Goal: Task Accomplishment & Management: Use online tool/utility

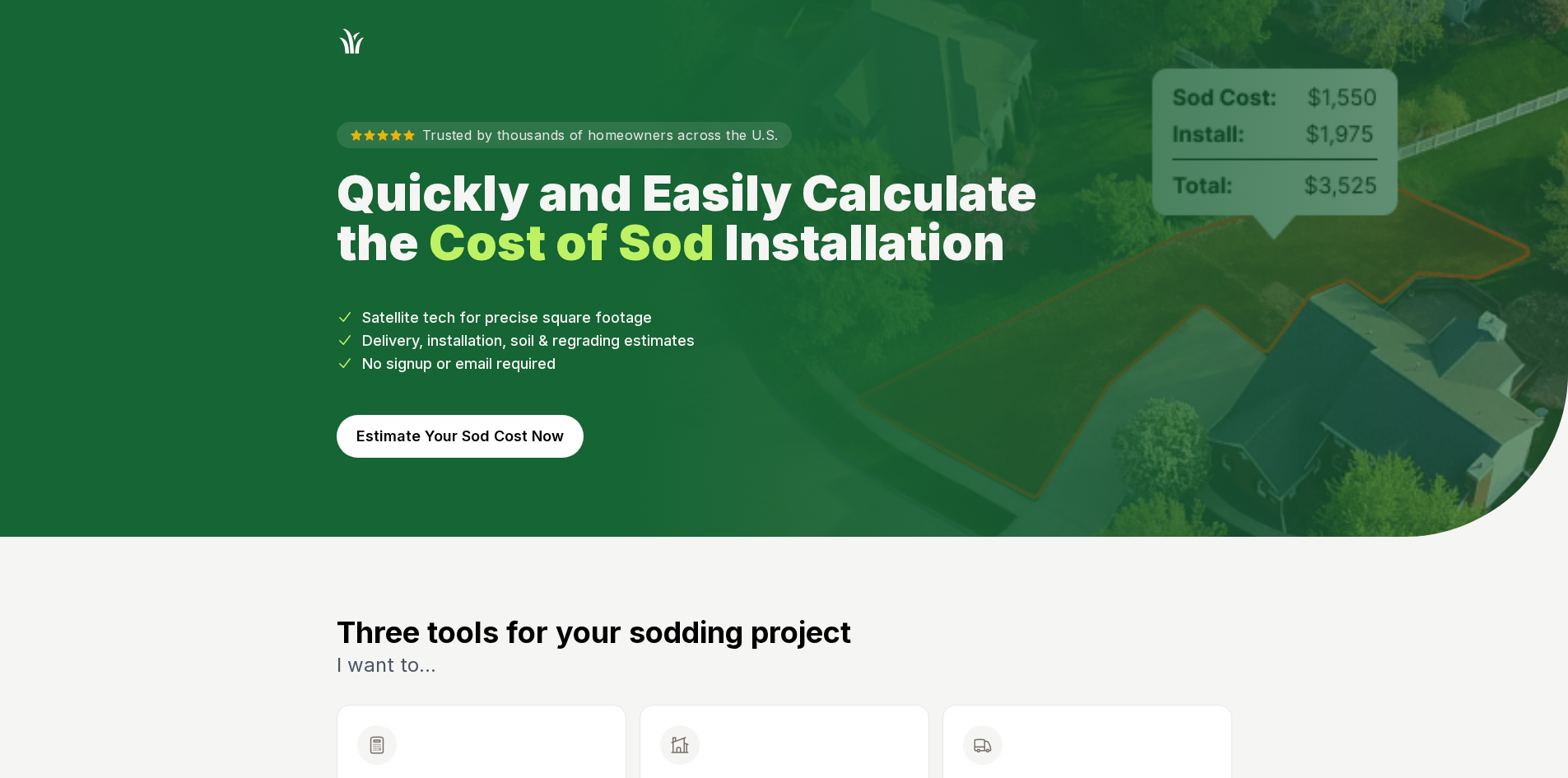
click at [393, 428] on button "Estimate Your Sod Cost Now" at bounding box center [460, 436] width 247 height 42
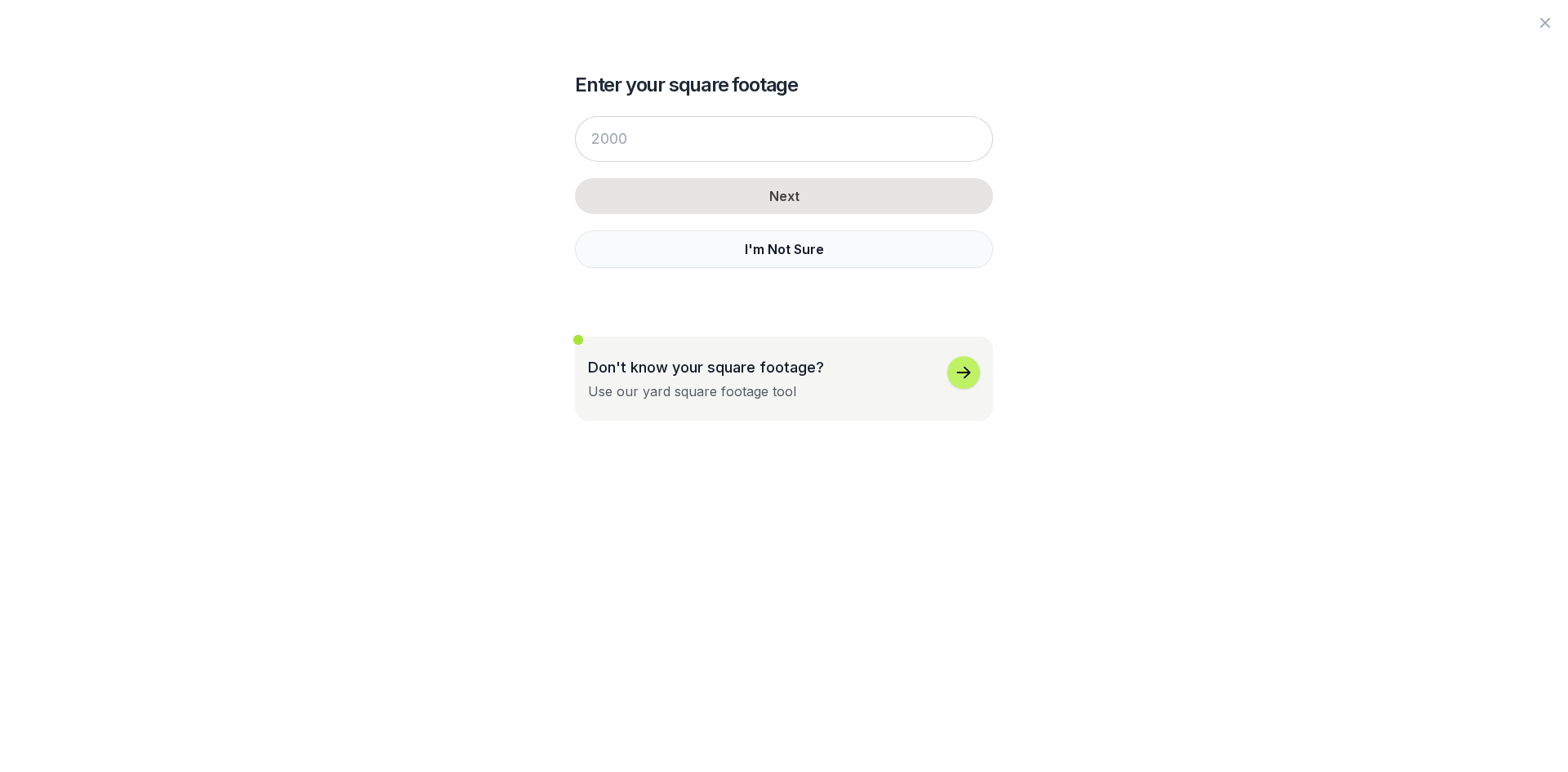
click at [679, 252] on button "I'm Not Sure" at bounding box center [784, 249] width 418 height 38
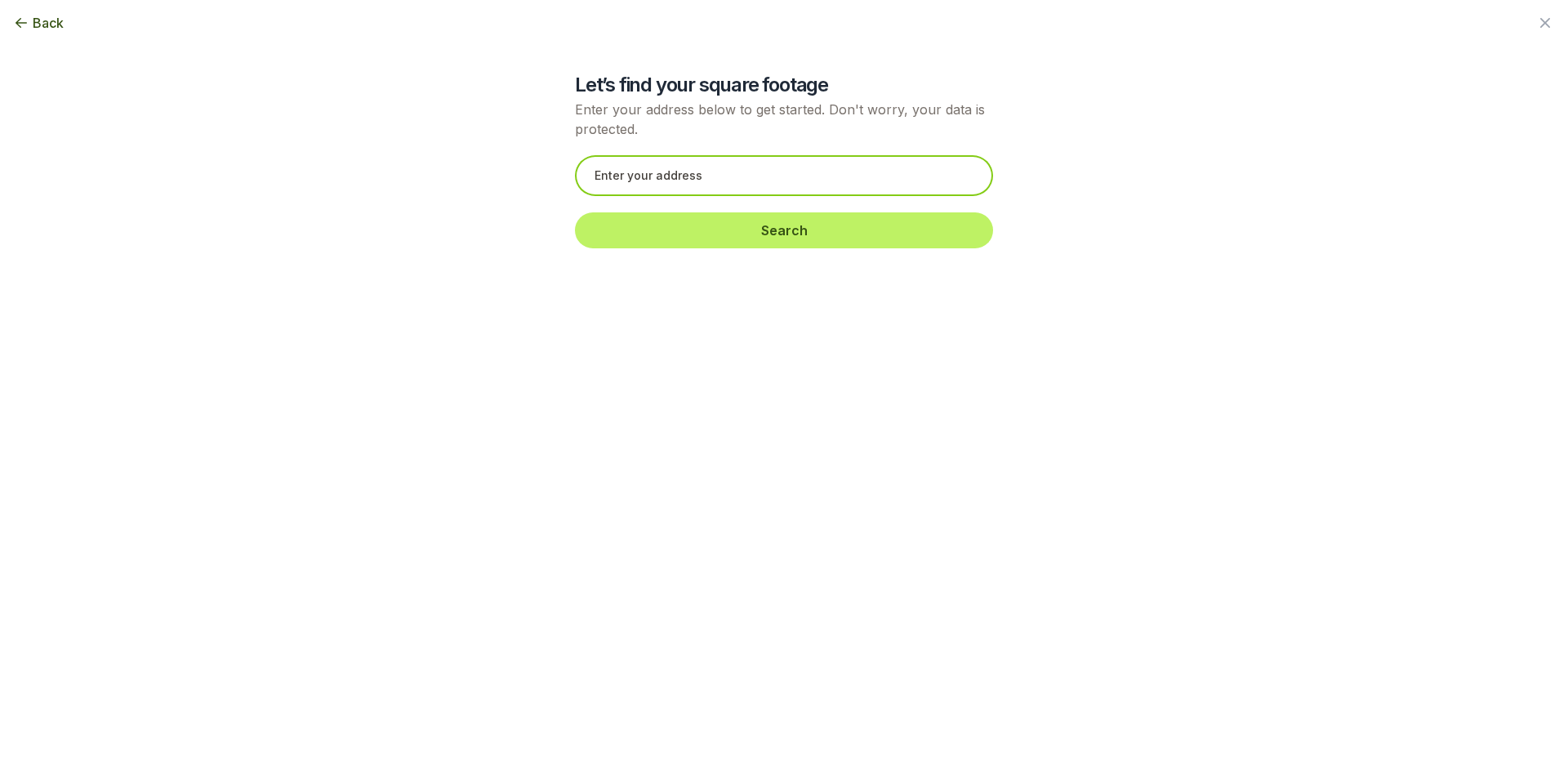
click at [629, 170] on input "text" at bounding box center [784, 175] width 418 height 40
paste input "[STREET_ADDRESS]"
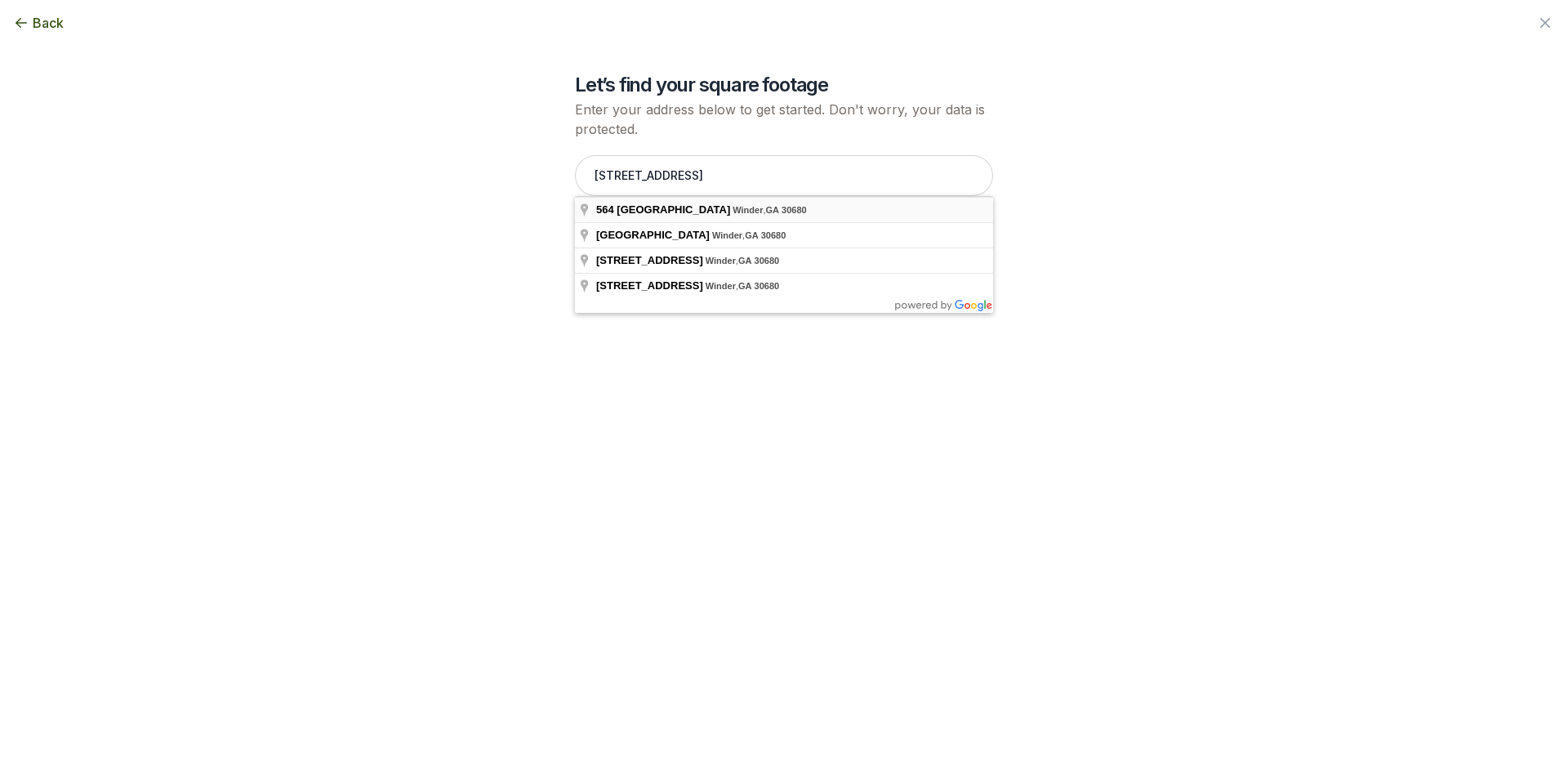
type input "[STREET_ADDRESS]"
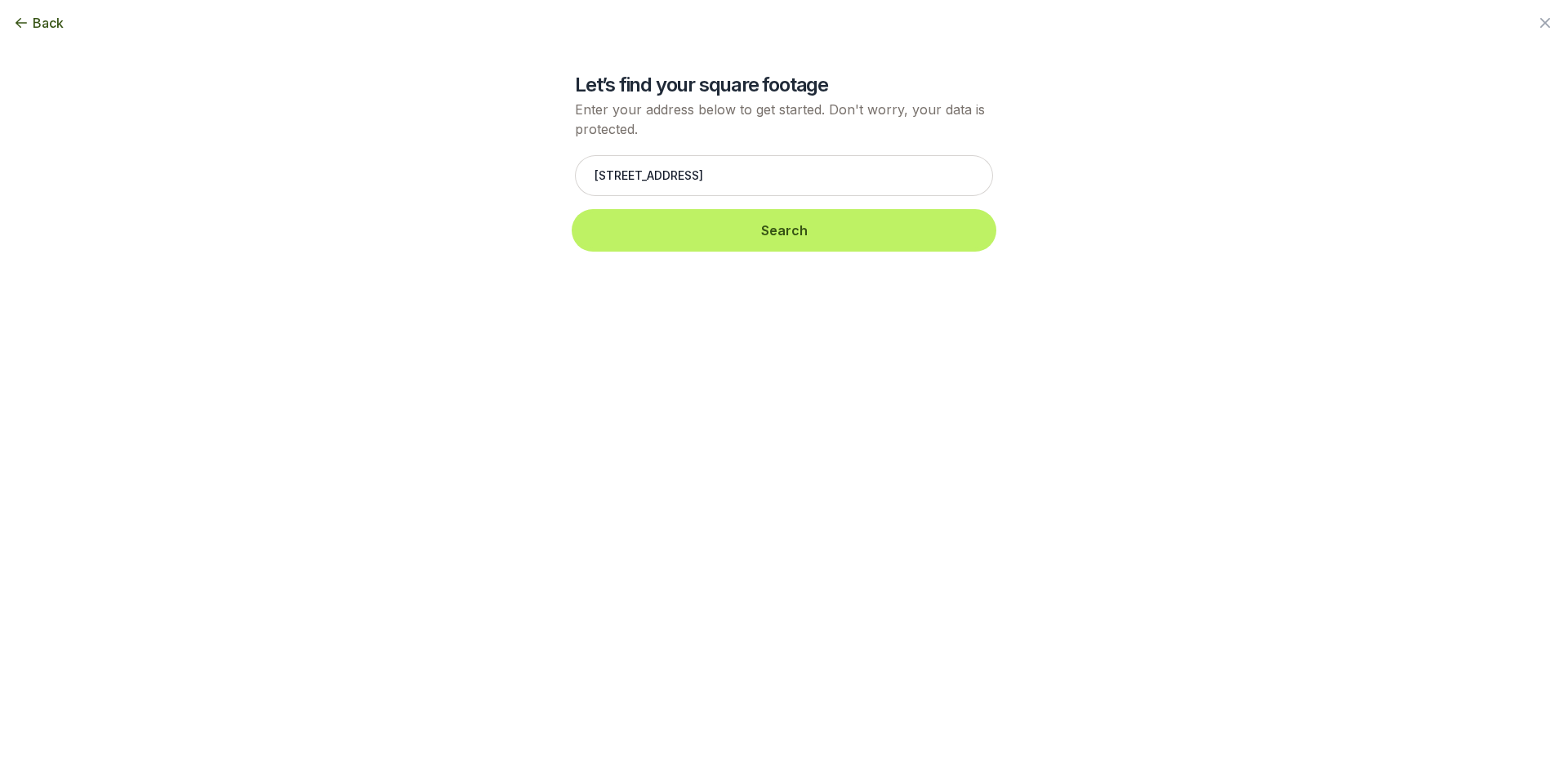
click at [651, 230] on button "Search" at bounding box center [784, 230] width 418 height 36
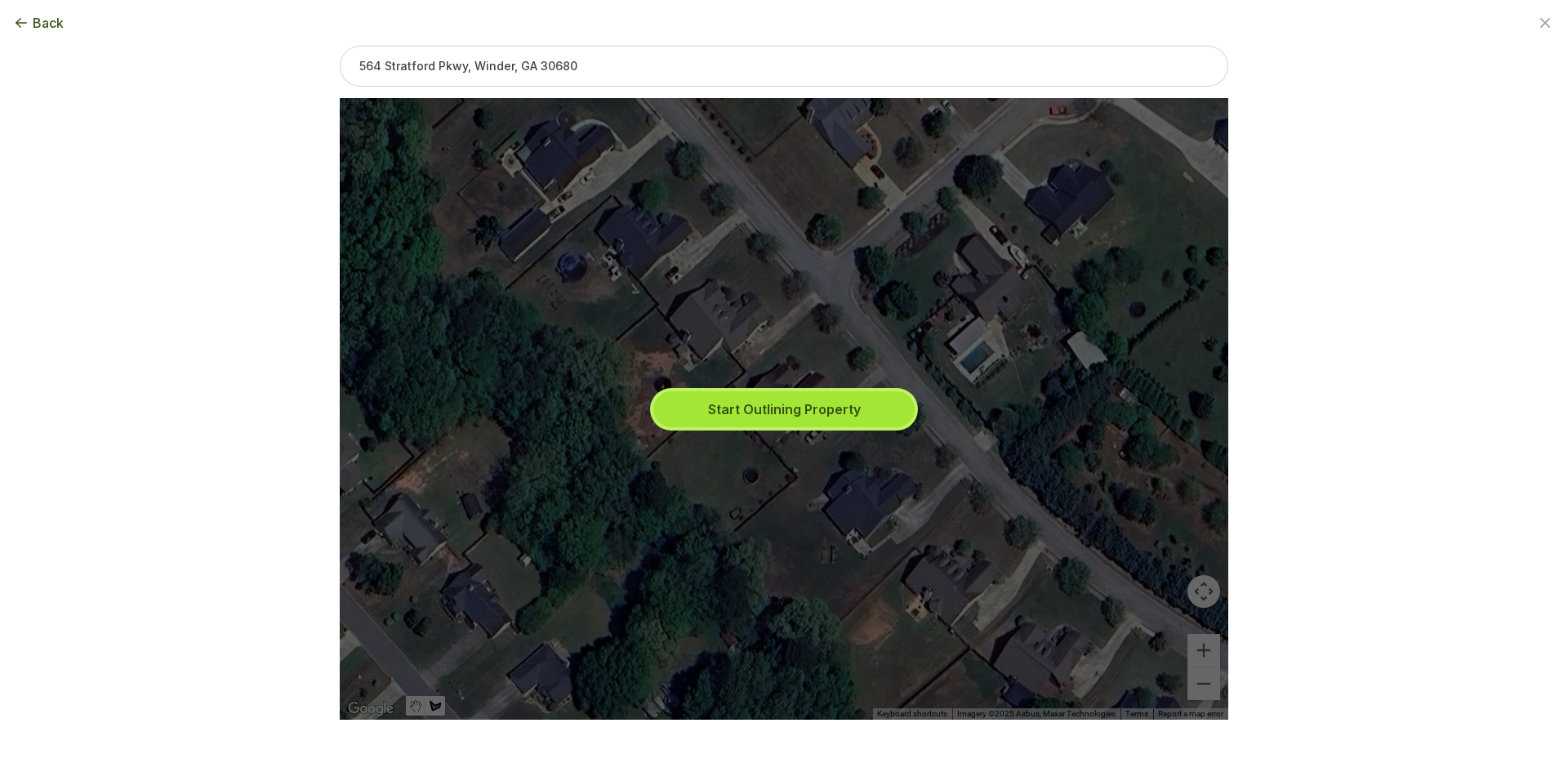
click at [774, 400] on button "Start Outlining Property" at bounding box center [784, 410] width 262 height 36
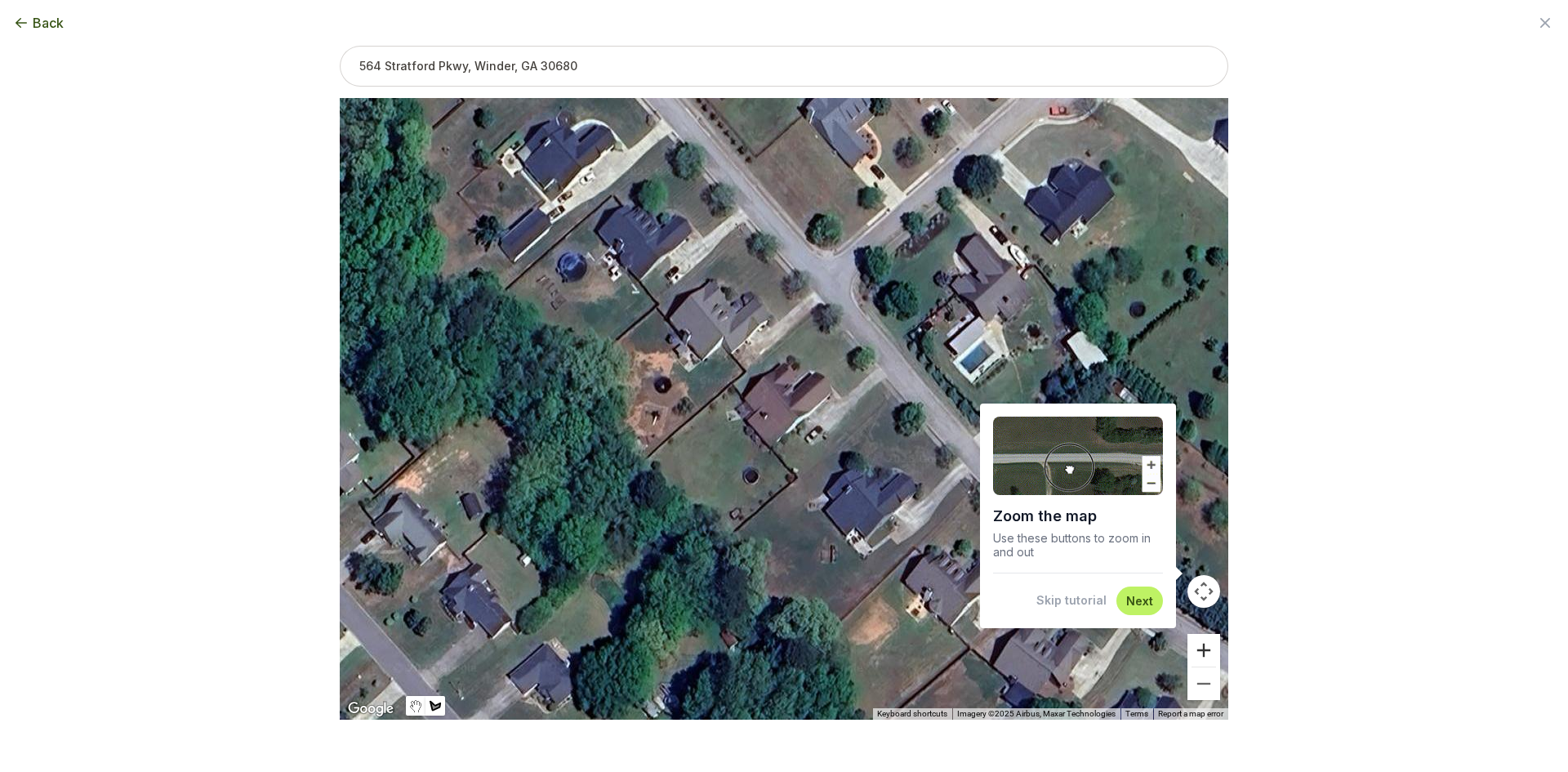
click at [1211, 651] on button "Zoom in" at bounding box center [1204, 651] width 33 height 33
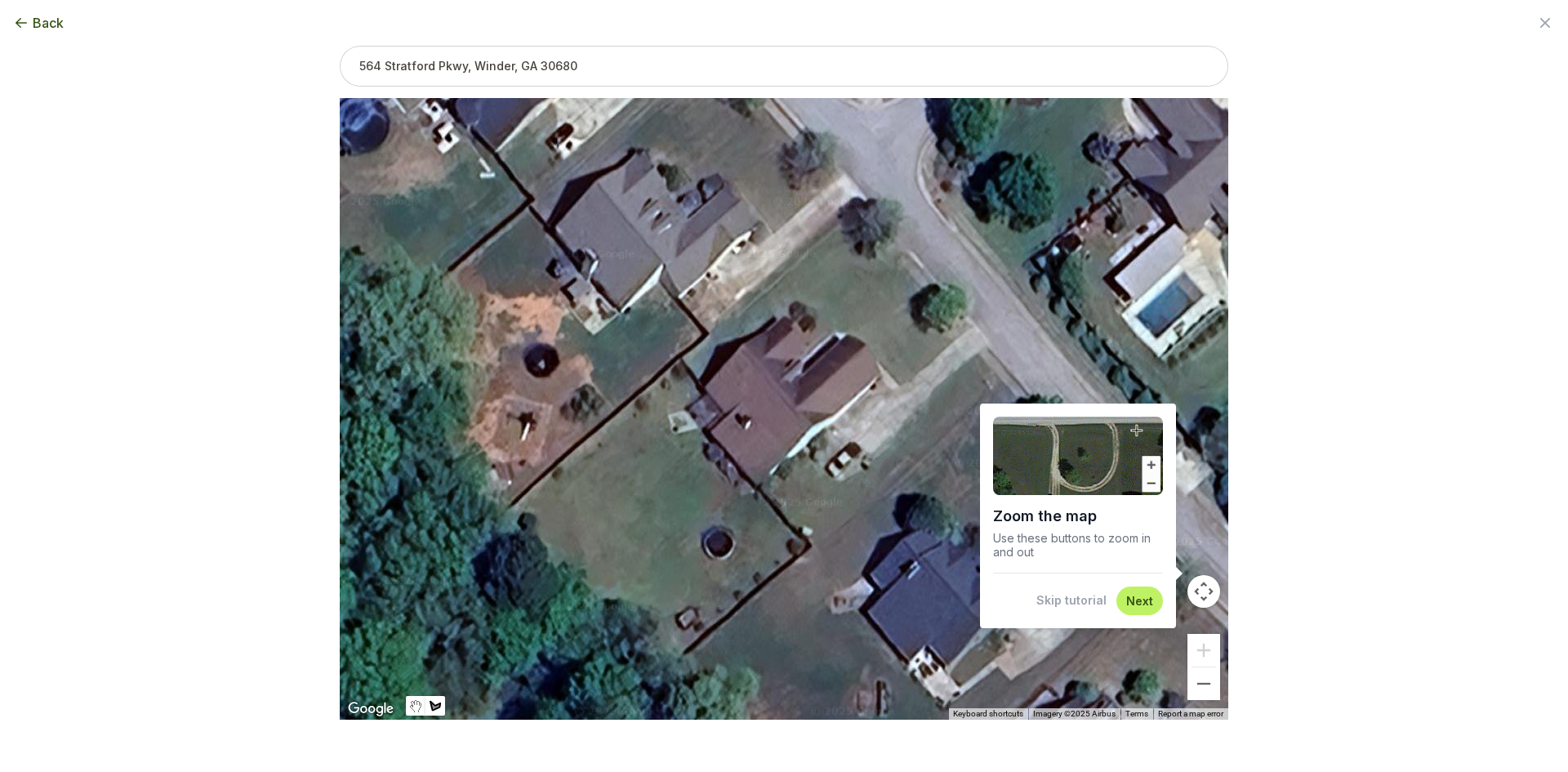
click at [1093, 599] on button "Skip tutorial" at bounding box center [1071, 600] width 70 height 17
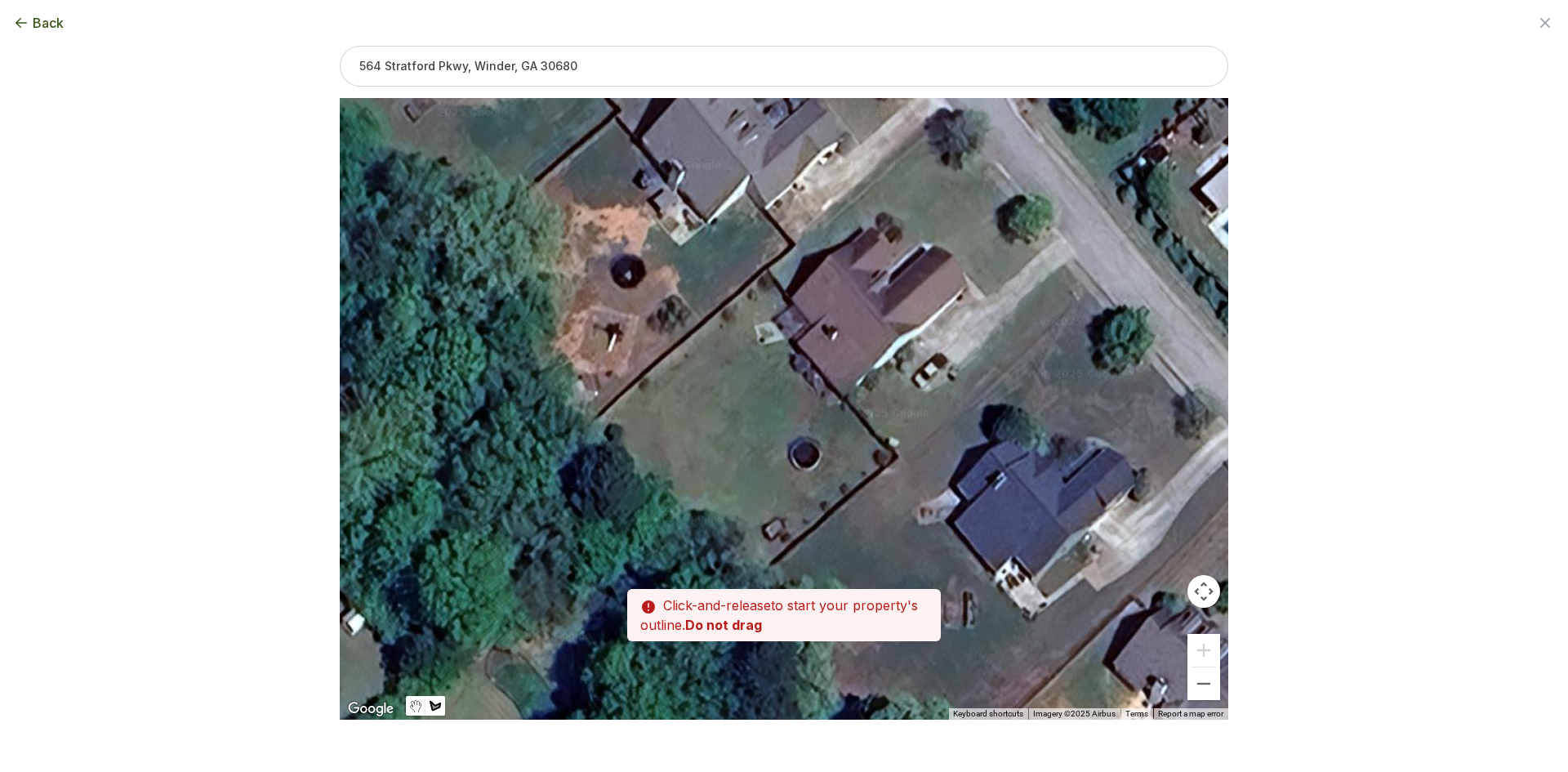
drag, startPoint x: 879, startPoint y: 581, endPoint x: 966, endPoint y: 488, distance: 127.3
click at [966, 488] on div at bounding box center [784, 409] width 889 height 622
click at [766, 272] on div at bounding box center [784, 409] width 889 height 622
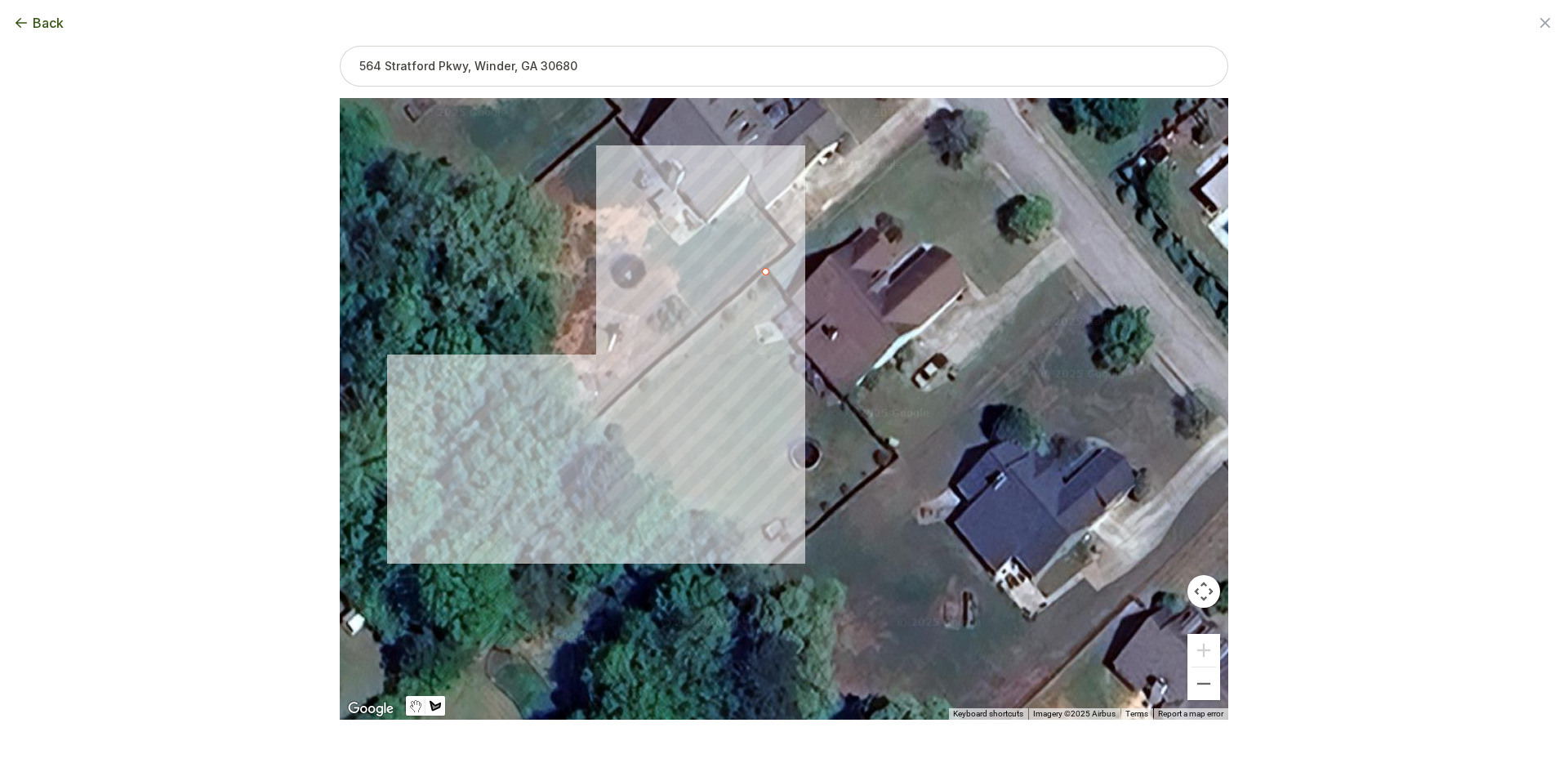
click at [586, 430] on div at bounding box center [784, 409] width 889 height 622
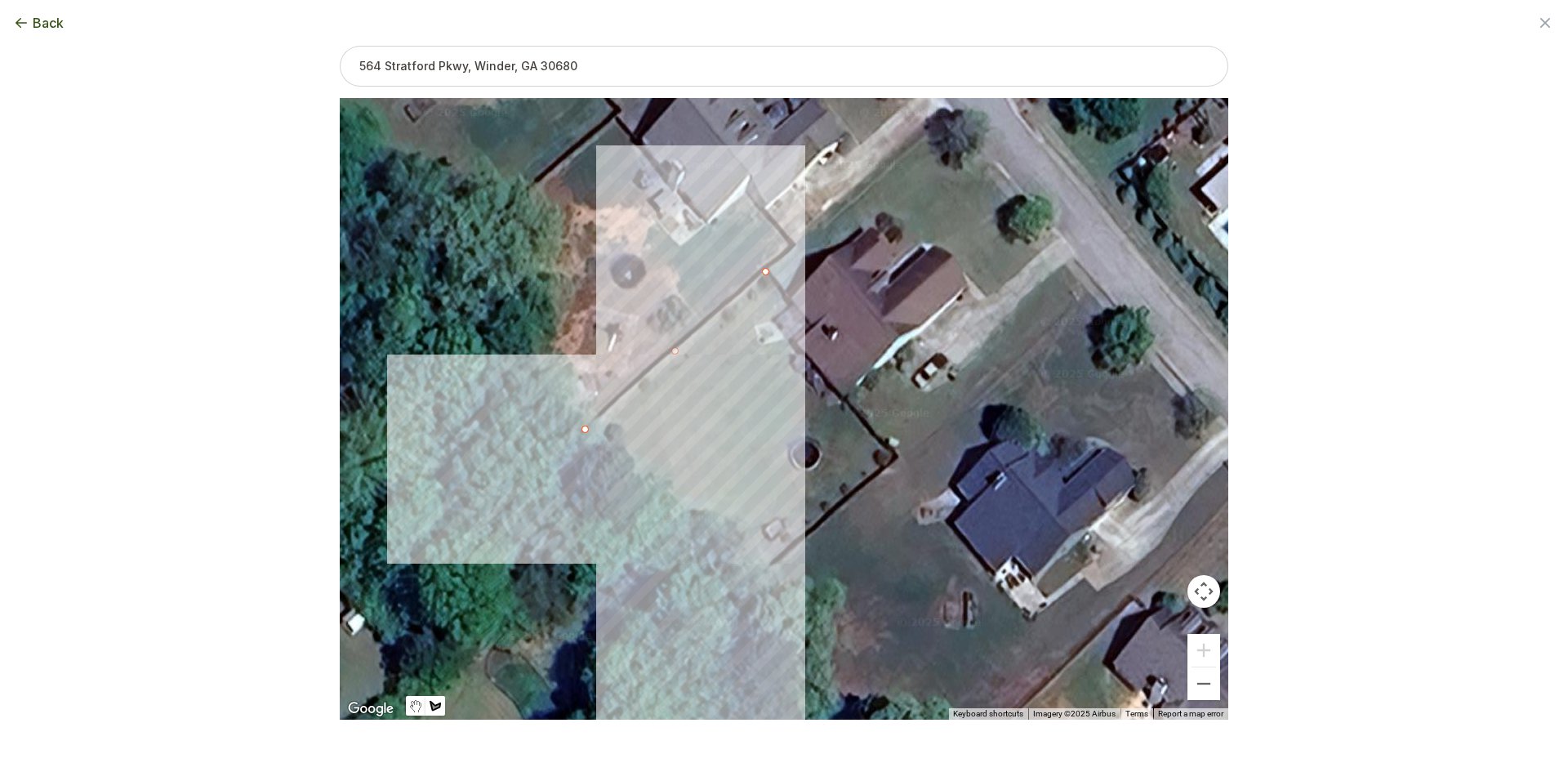
click at [744, 588] on div at bounding box center [784, 409] width 889 height 622
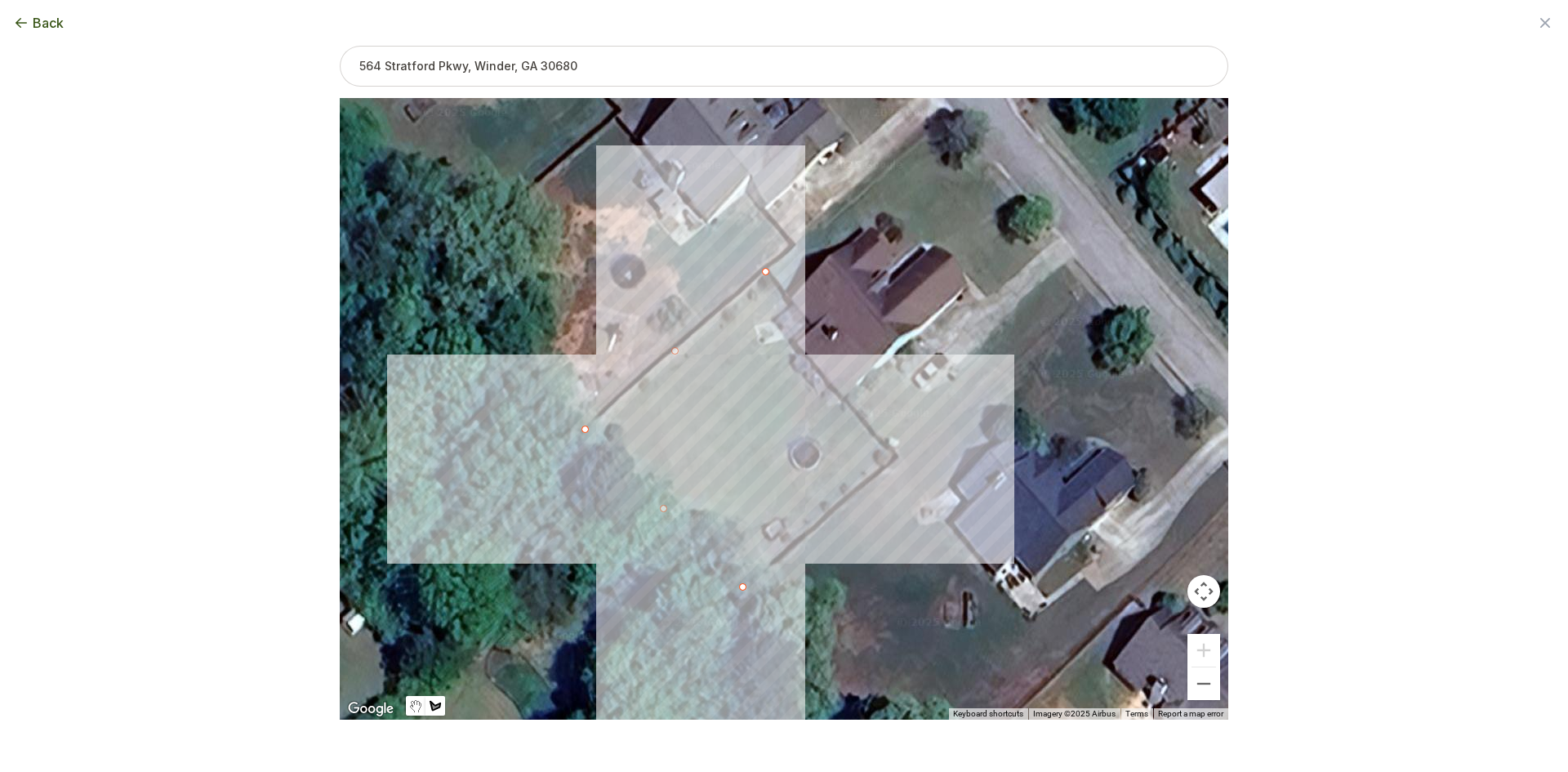
click at [894, 455] on div at bounding box center [784, 409] width 889 height 622
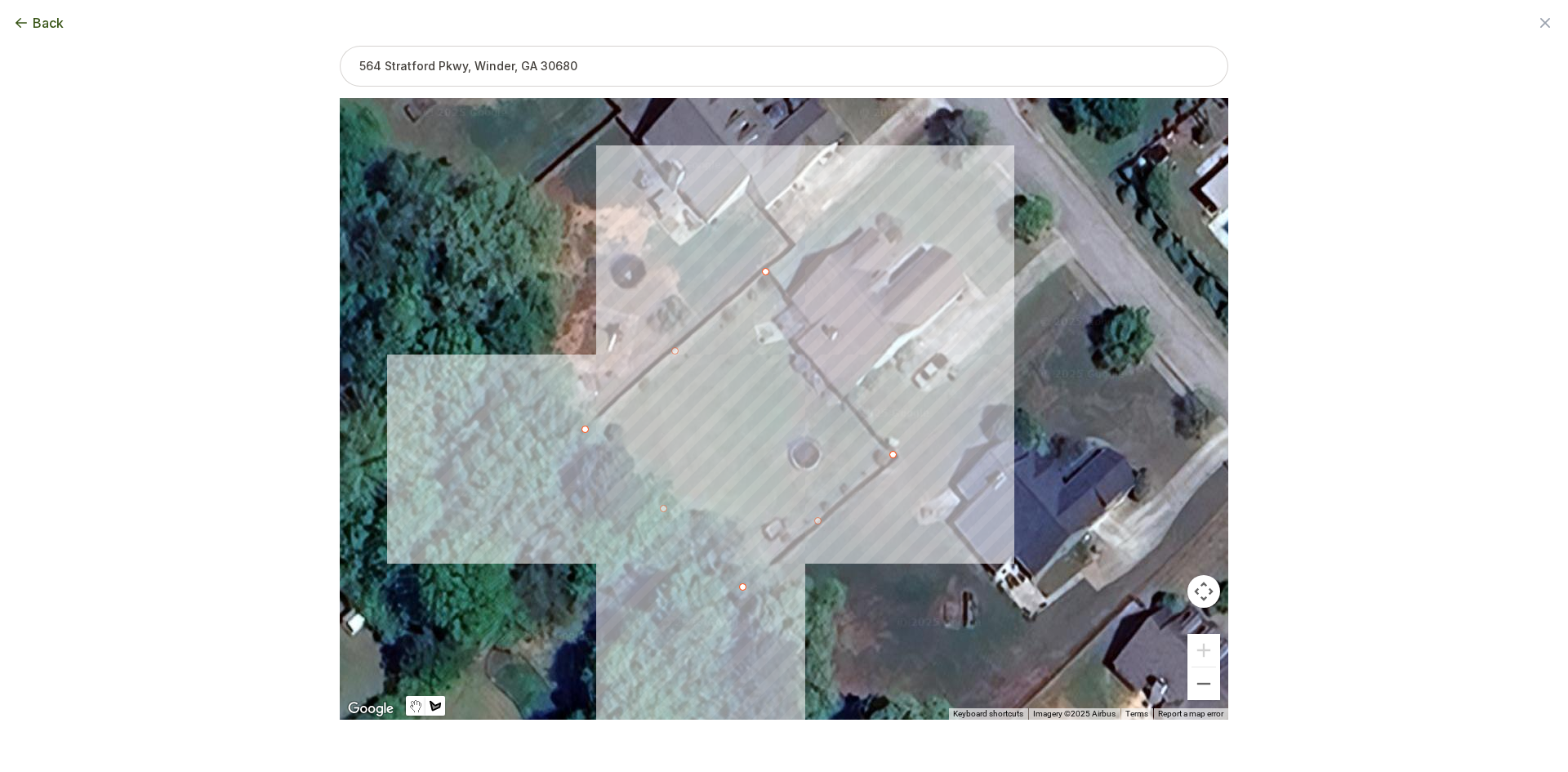
click at [790, 341] on div at bounding box center [784, 409] width 889 height 622
click at [777, 315] on div at bounding box center [784, 409] width 889 height 622
click at [765, 273] on div at bounding box center [784, 409] width 889 height 622
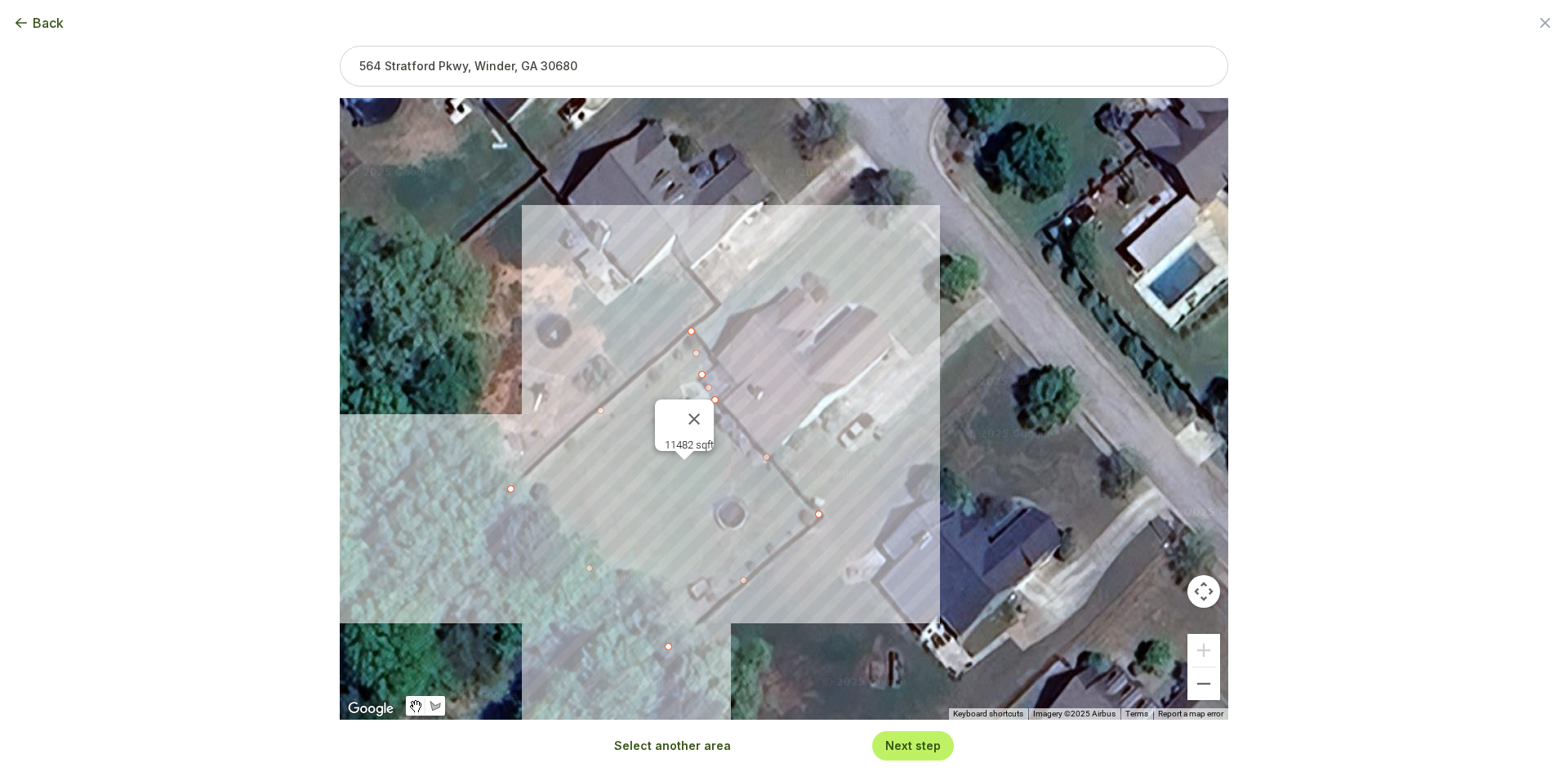
drag, startPoint x: 838, startPoint y: 291, endPoint x: 775, endPoint y: 336, distance: 77.4
click at [775, 336] on div "11482 sqft" at bounding box center [784, 409] width 889 height 622
click at [666, 753] on button "Select another area" at bounding box center [673, 746] width 117 height 17
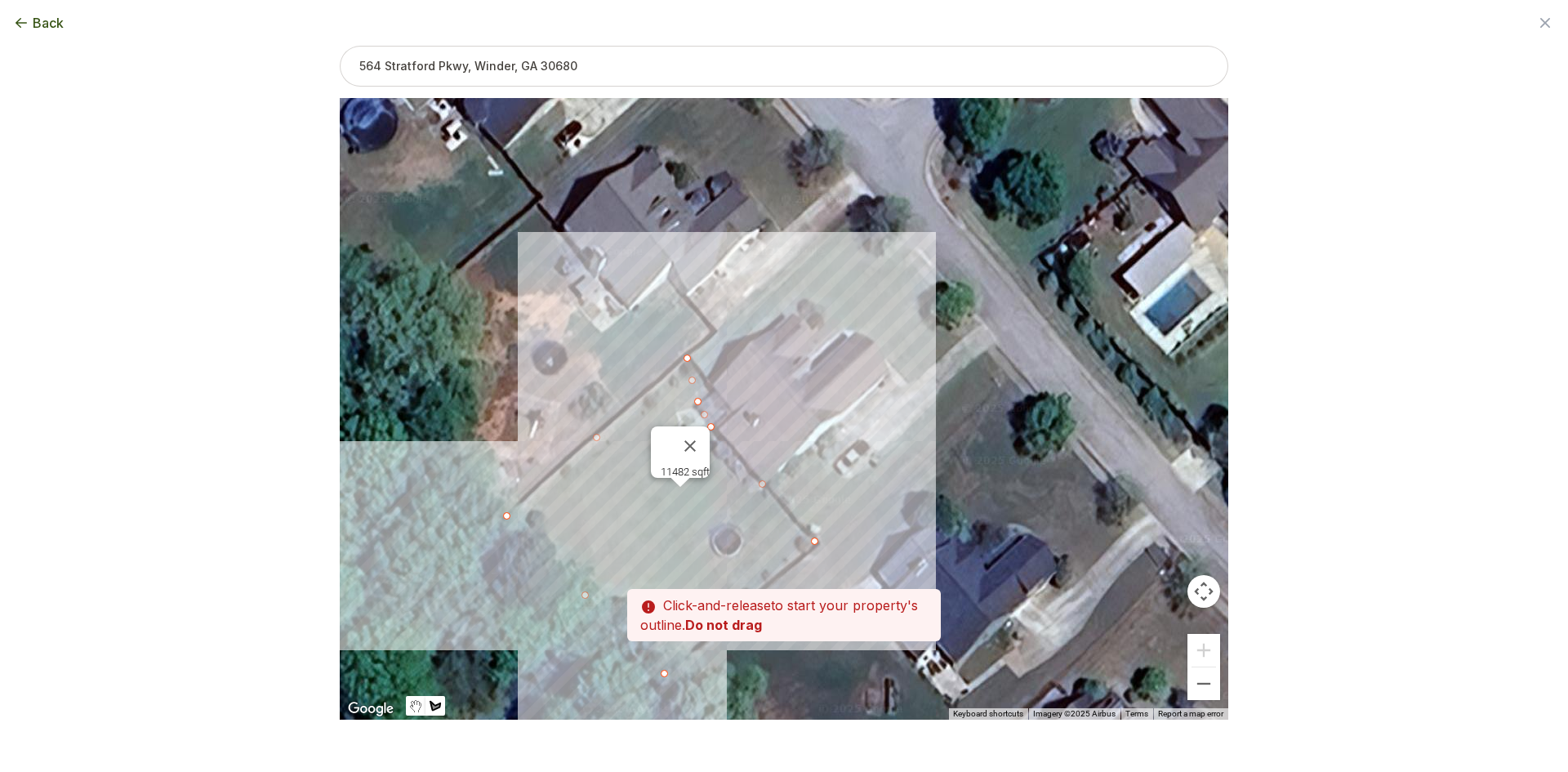
drag, startPoint x: 777, startPoint y: 419, endPoint x: 774, endPoint y: 464, distance: 45.1
click at [774, 464] on div at bounding box center [784, 409] width 889 height 622
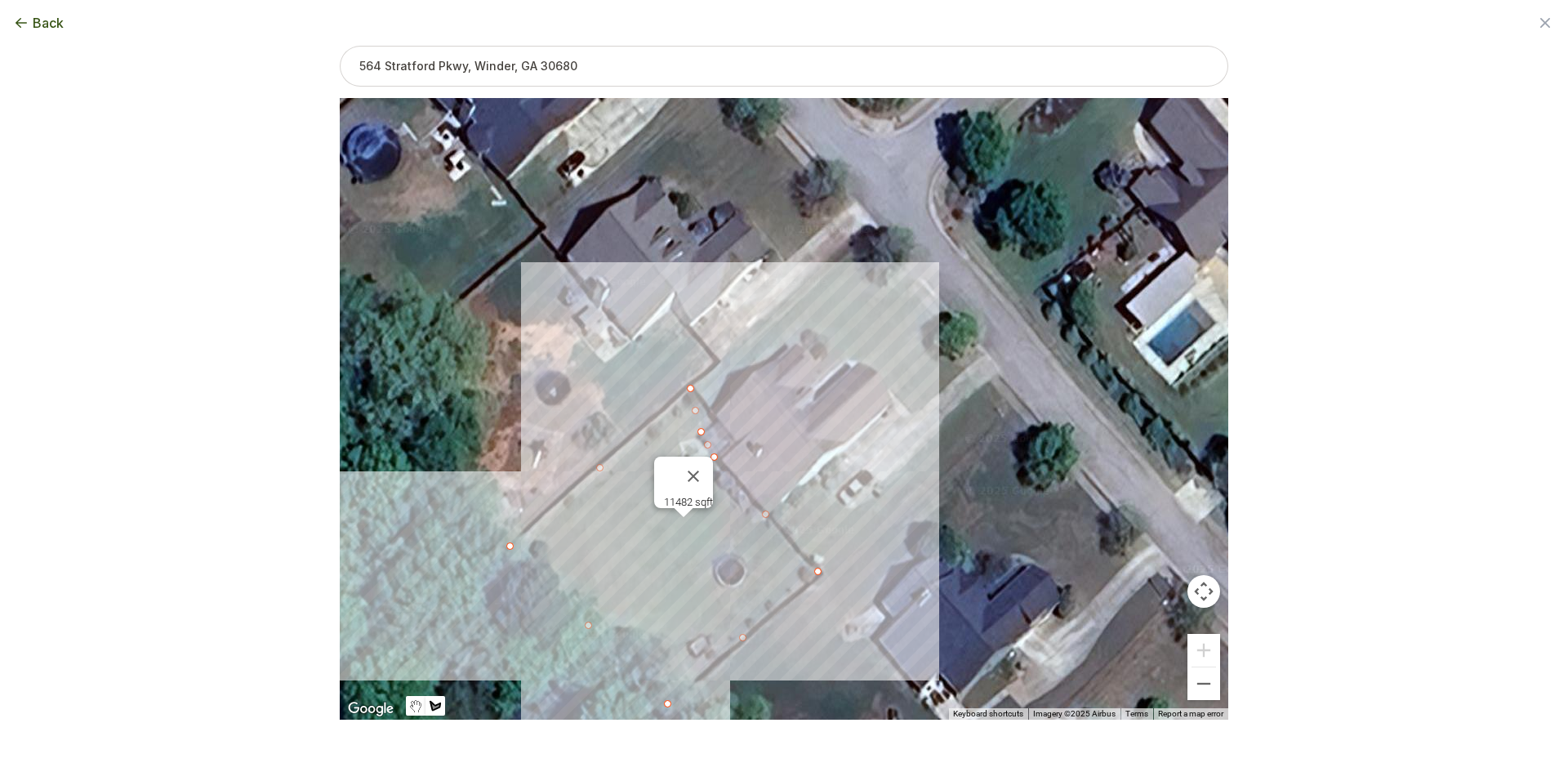
click at [716, 410] on div at bounding box center [784, 410] width 889 height 622
click at [696, 386] on div at bounding box center [784, 410] width 889 height 622
click at [721, 360] on div at bounding box center [784, 410] width 889 height 622
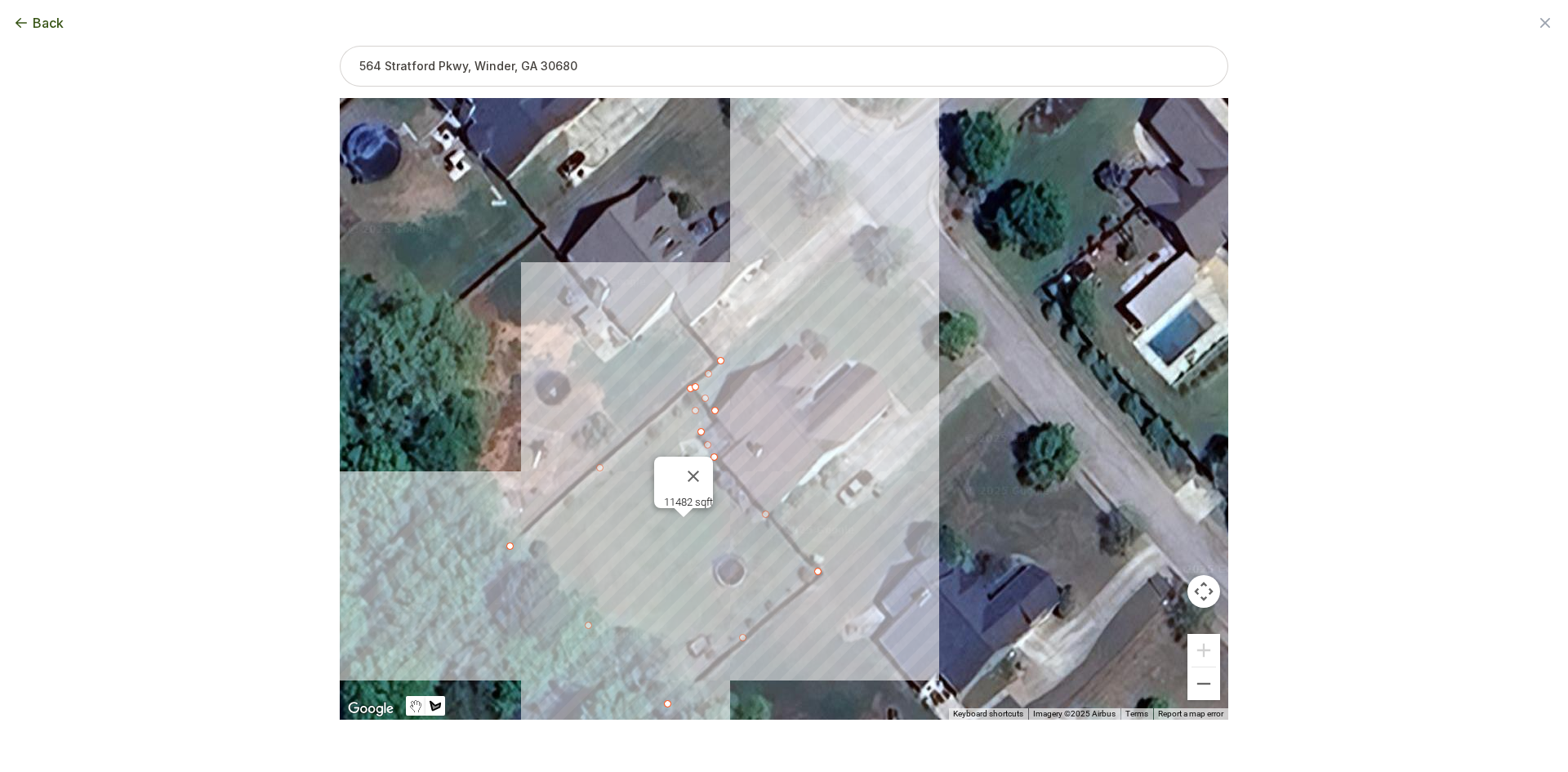
click at [876, 233] on div at bounding box center [784, 410] width 889 height 622
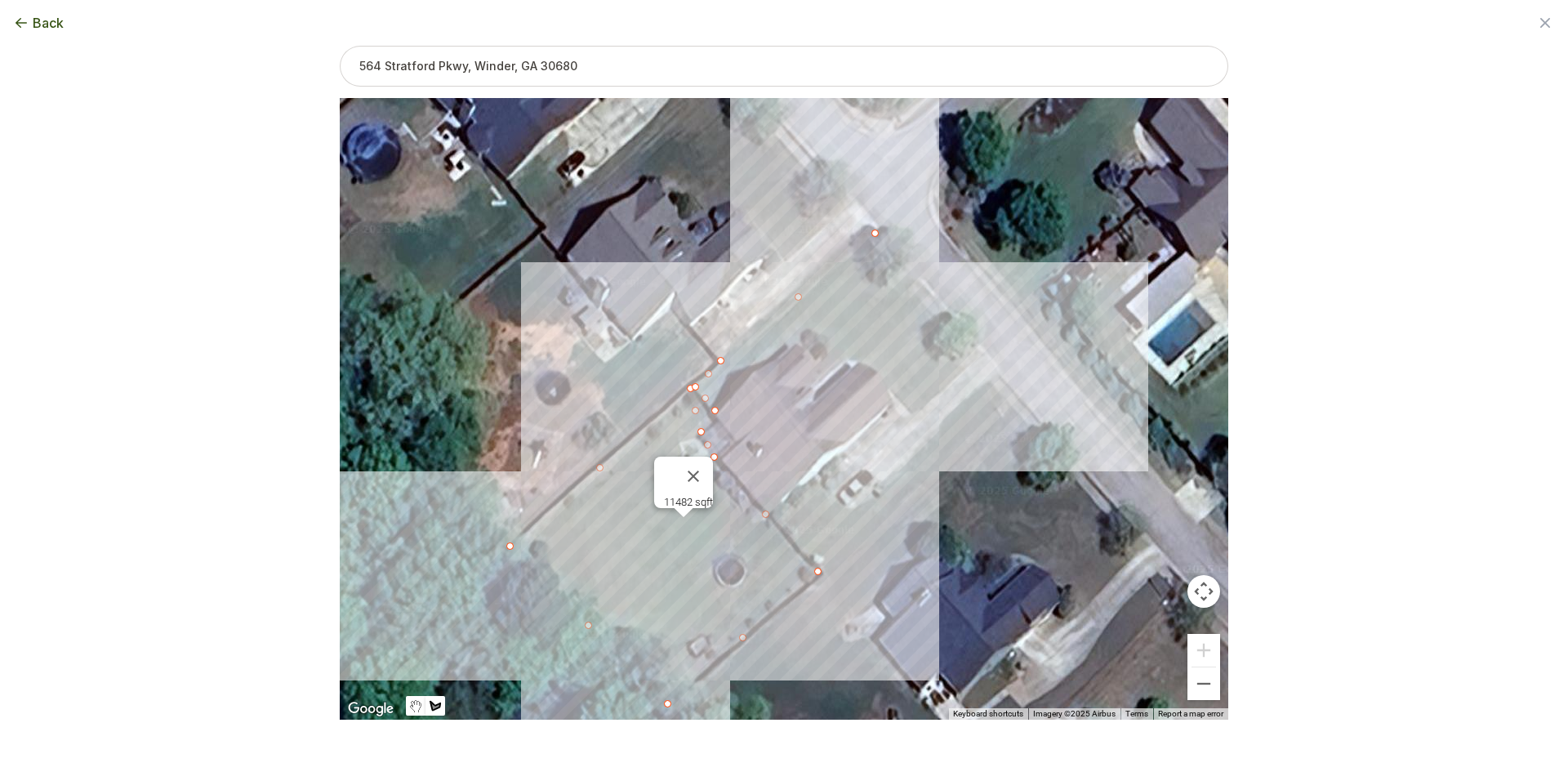
click at [987, 353] on div at bounding box center [784, 410] width 889 height 622
click at [915, 414] on div at bounding box center [784, 410] width 889 height 622
click at [885, 383] on div at bounding box center [784, 410] width 889 height 622
click at [874, 364] on div at bounding box center [784, 410] width 889 height 622
click at [860, 358] on div at bounding box center [784, 410] width 889 height 622
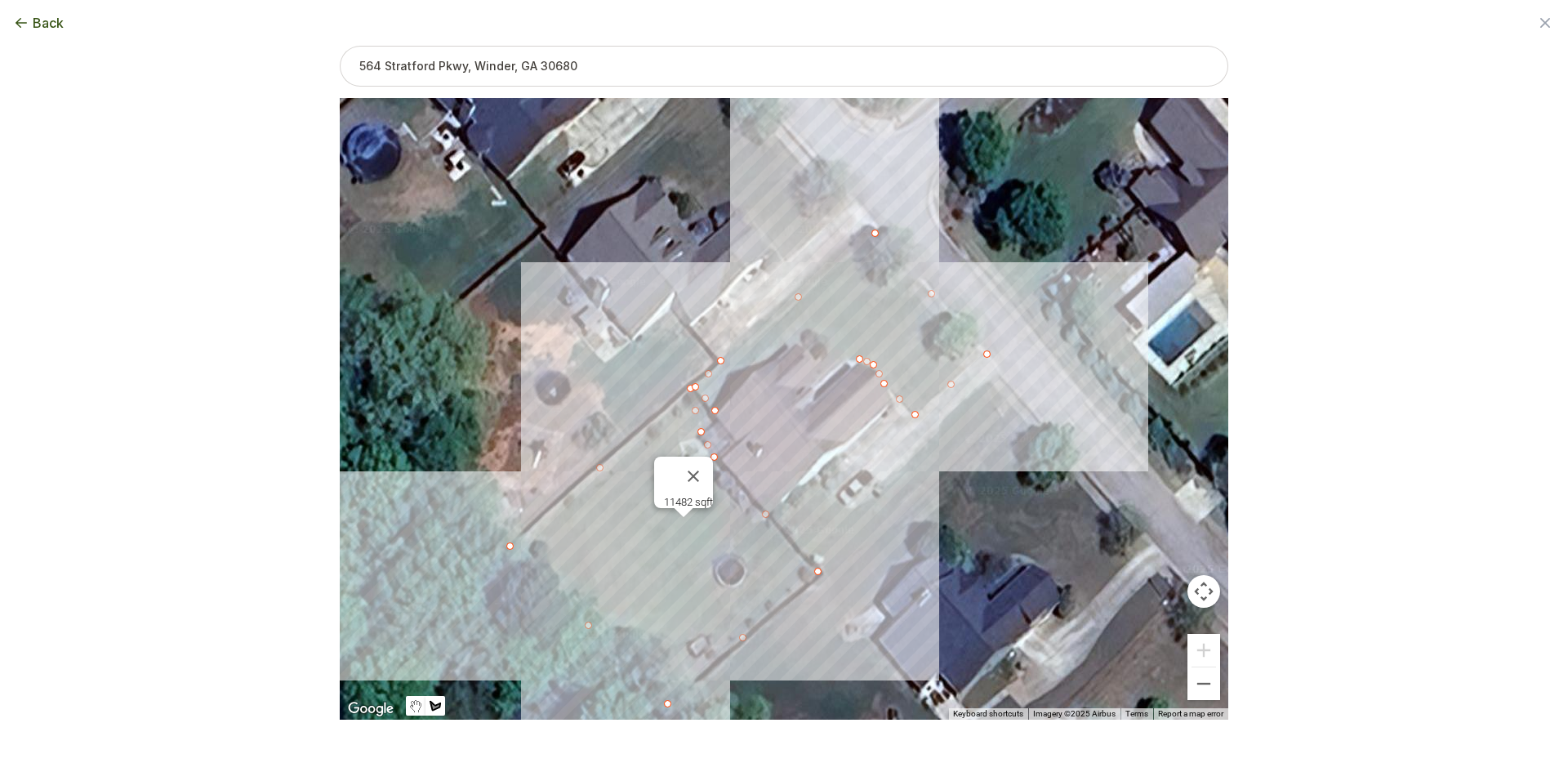
click at [843, 353] on div at bounding box center [784, 410] width 889 height 622
click at [817, 333] on div at bounding box center [784, 410] width 889 height 622
click at [789, 344] on div at bounding box center [784, 410] width 889 height 622
click at [751, 368] on div at bounding box center [784, 410] width 889 height 622
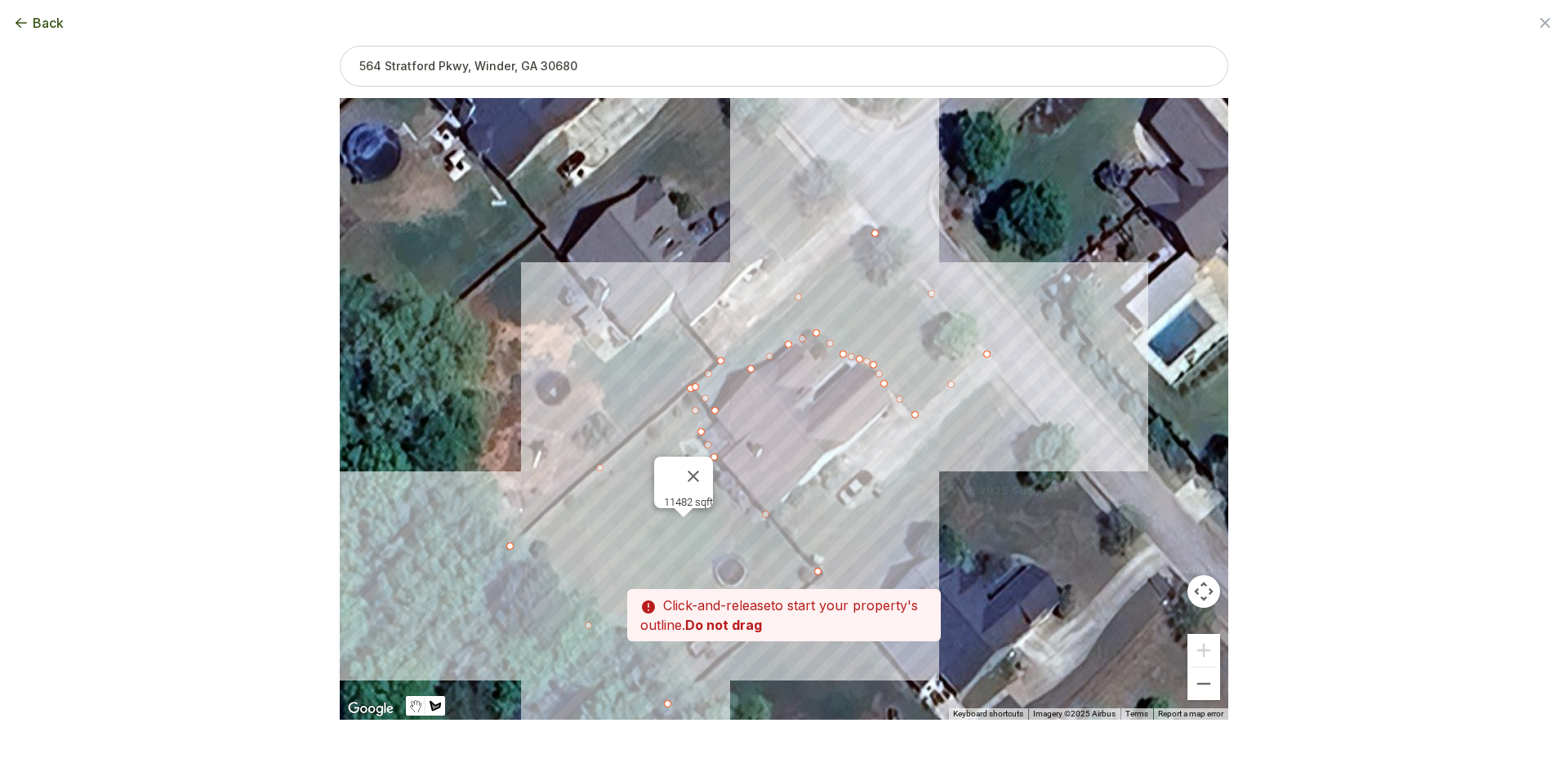
click at [718, 411] on div at bounding box center [784, 410] width 889 height 622
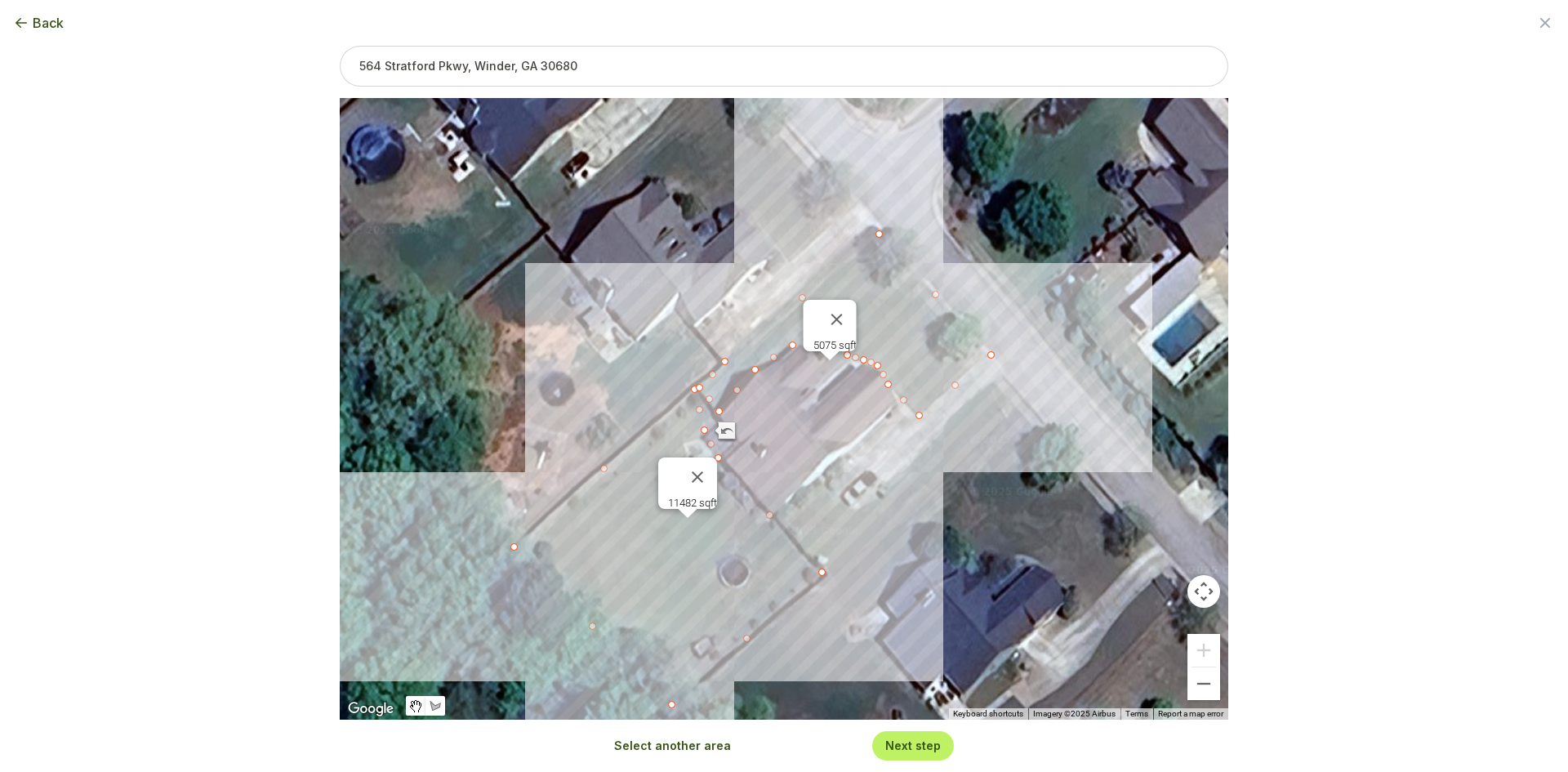
drag, startPoint x: 697, startPoint y: 414, endPoint x: 706, endPoint y: 417, distance: 9.5
click at [706, 417] on div "5075 sqft 11482 sqft" at bounding box center [784, 409] width 889 height 622
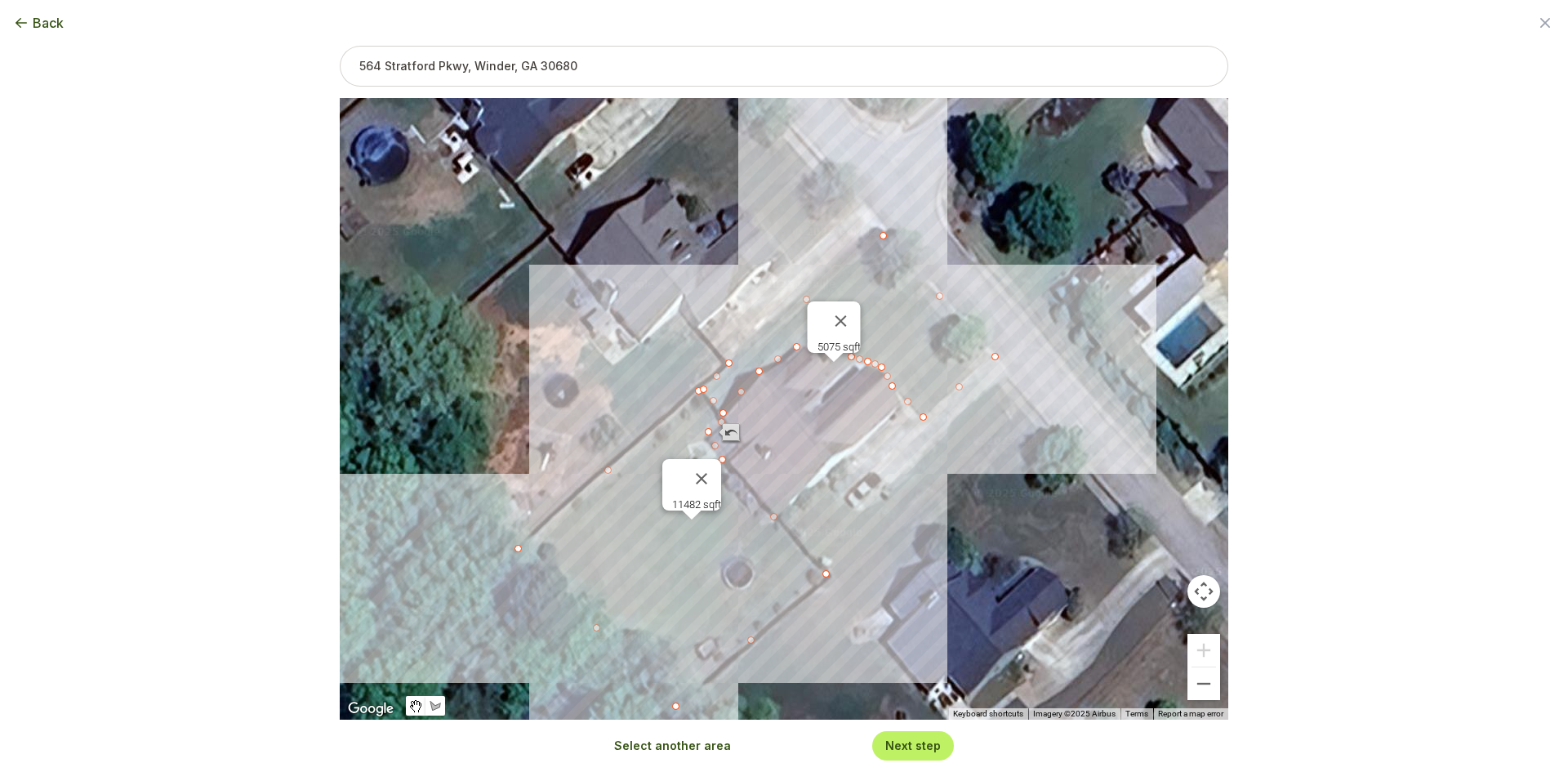
drag, startPoint x: 705, startPoint y: 414, endPoint x: 725, endPoint y: 427, distance: 23.9
click at [784, 410] on div "5075 sqft 11482 sqft" at bounding box center [1228, 410] width 889 height 0
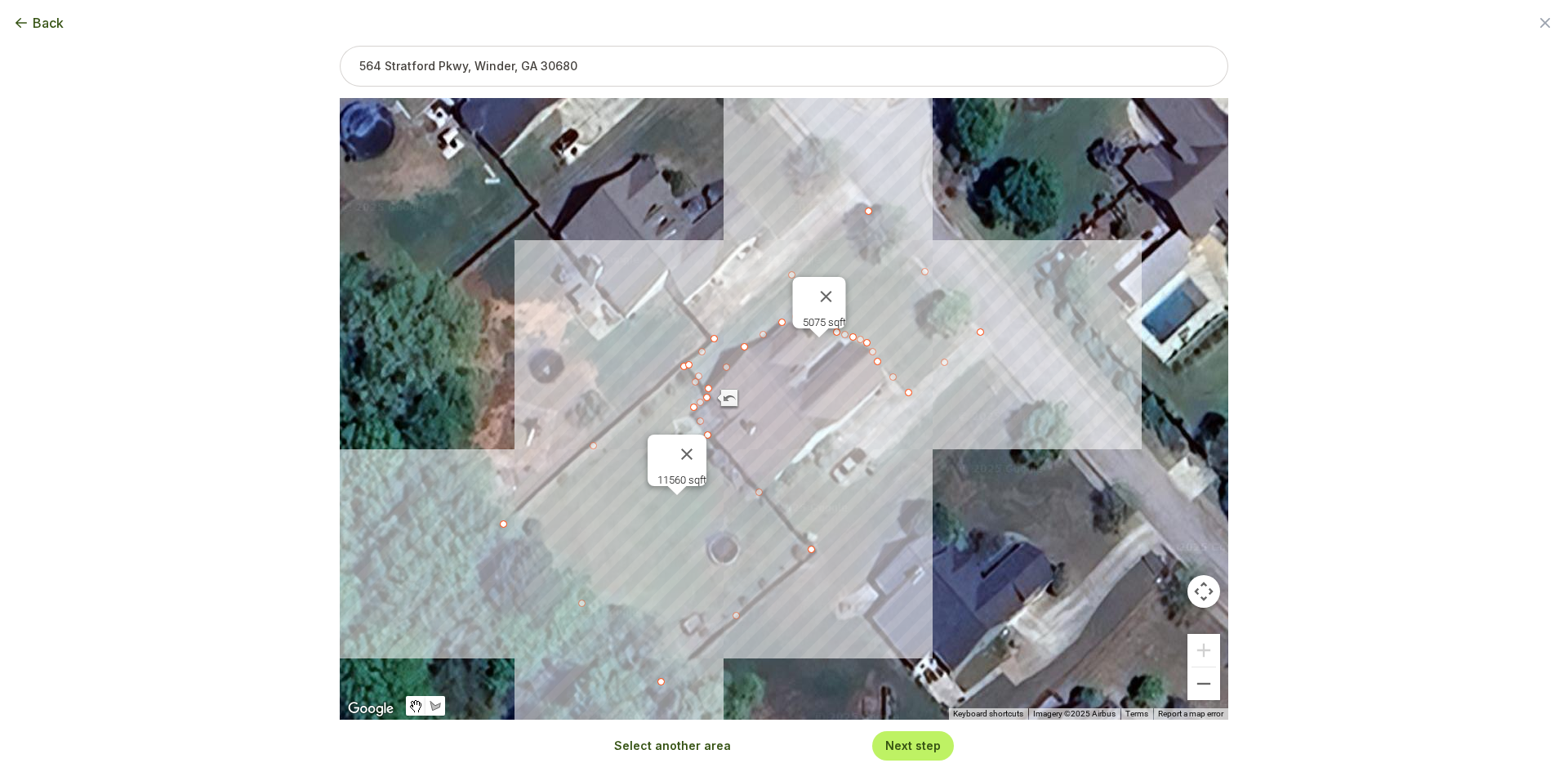
drag, startPoint x: 765, startPoint y: 445, endPoint x: 744, endPoint y: 411, distance: 40.0
click at [744, 411] on div "5075 sqft 11560 sqft" at bounding box center [784, 409] width 889 height 622
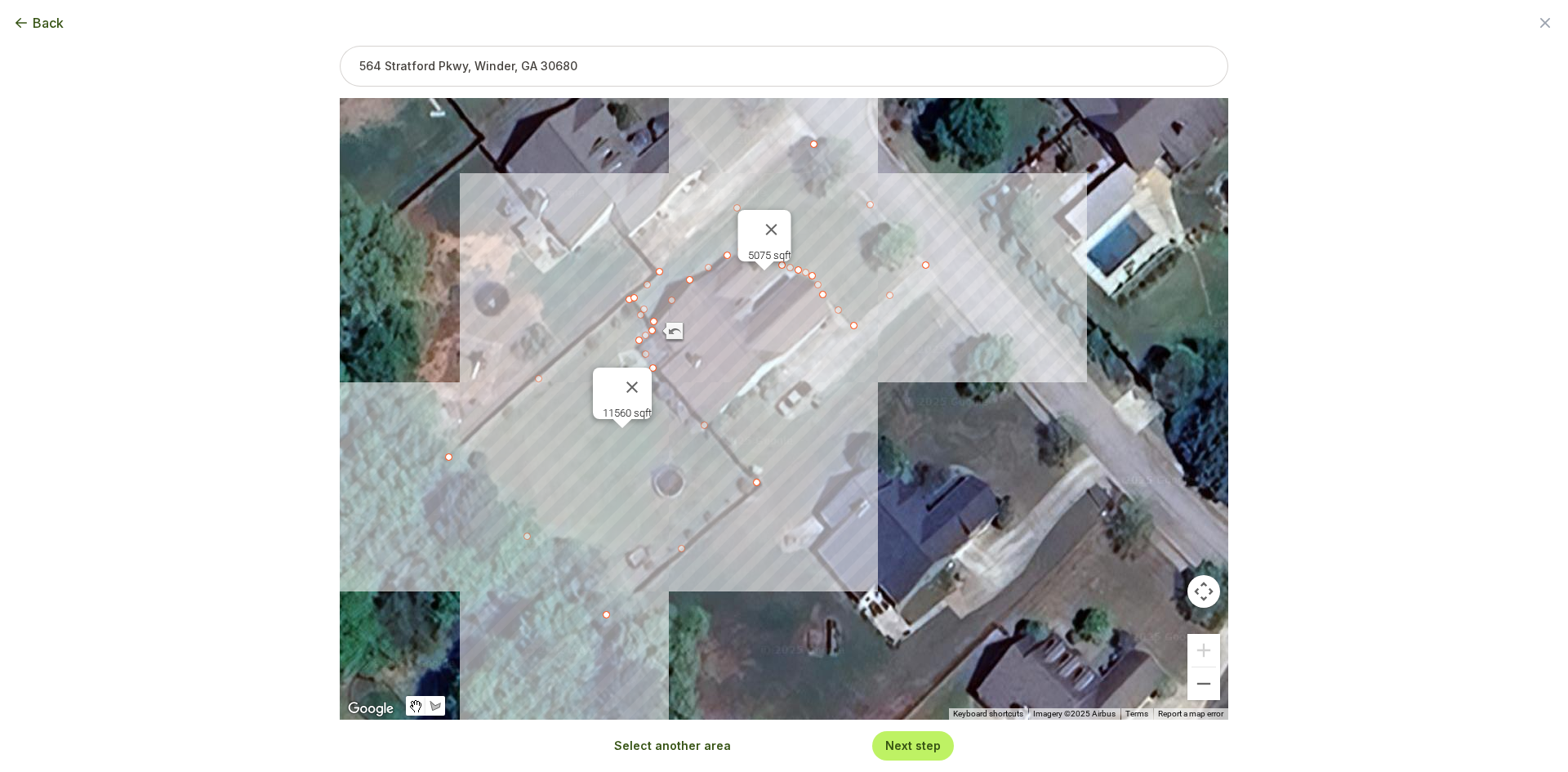
drag, startPoint x: 777, startPoint y: 441, endPoint x: 725, endPoint y: 379, distance: 80.9
click at [725, 379] on div "5075 sqft 11560 sqft" at bounding box center [784, 409] width 889 height 622
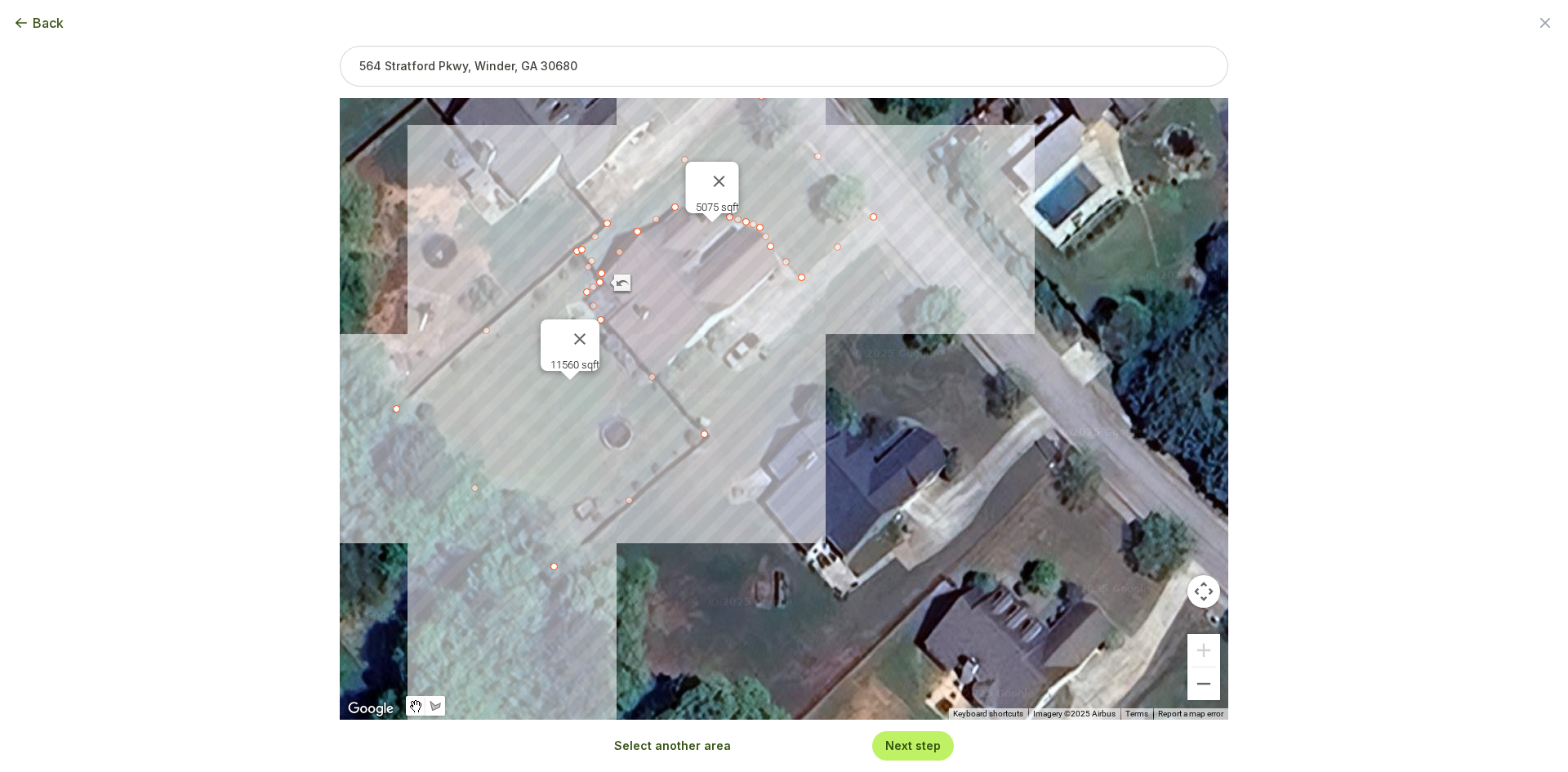
drag, startPoint x: 721, startPoint y: 392, endPoint x: 701, endPoint y: 372, distance: 28.3
click at [701, 372] on div "5075 sqft 11560 sqft" at bounding box center [784, 409] width 889 height 622
drag, startPoint x: 555, startPoint y: 565, endPoint x: 563, endPoint y: 557, distance: 11.3
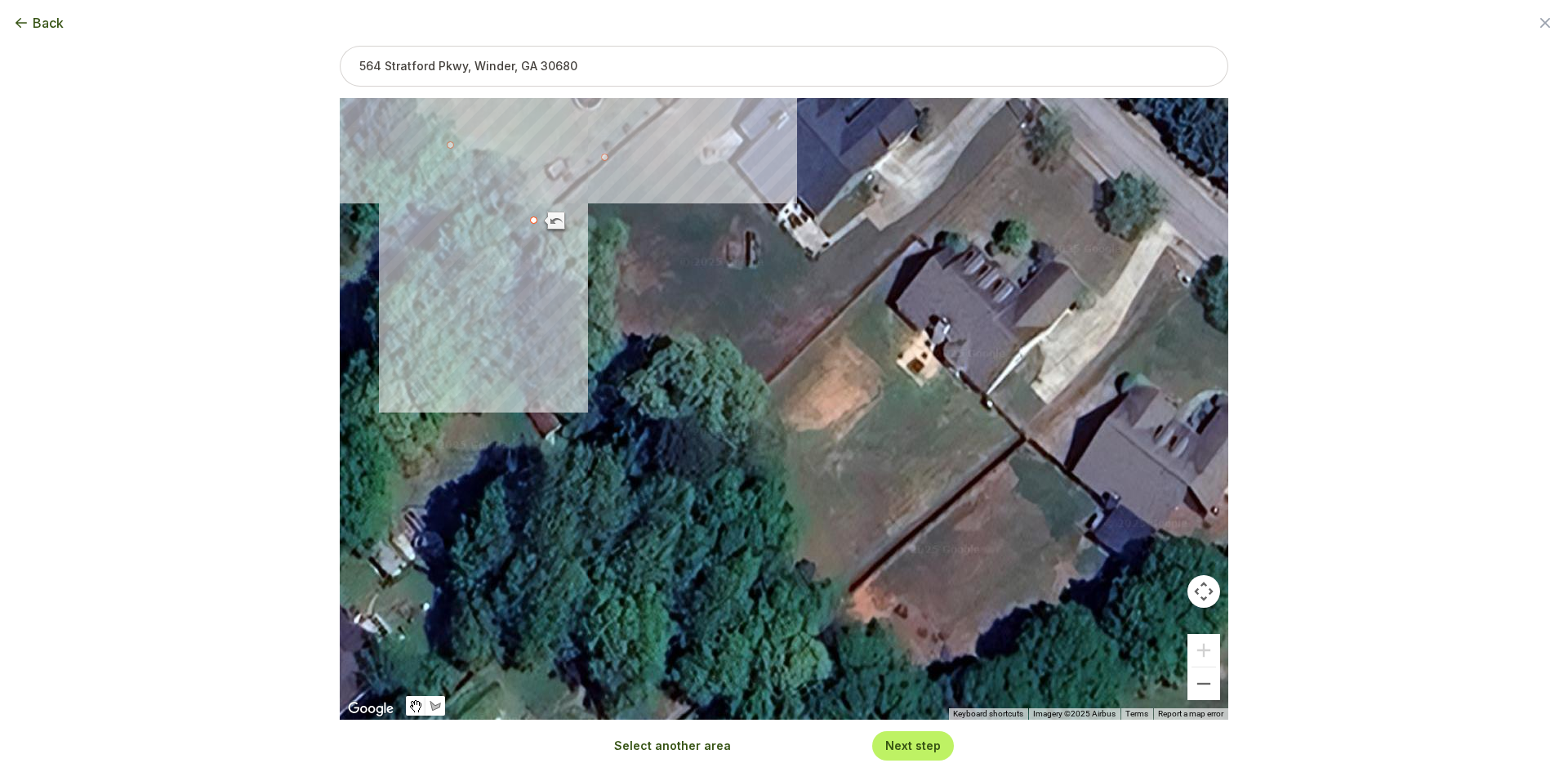
drag, startPoint x: 651, startPoint y: 628, endPoint x: 626, endPoint y: 285, distance: 343.9
click at [626, 285] on div "5075 sqft 11286 sqft" at bounding box center [784, 409] width 889 height 622
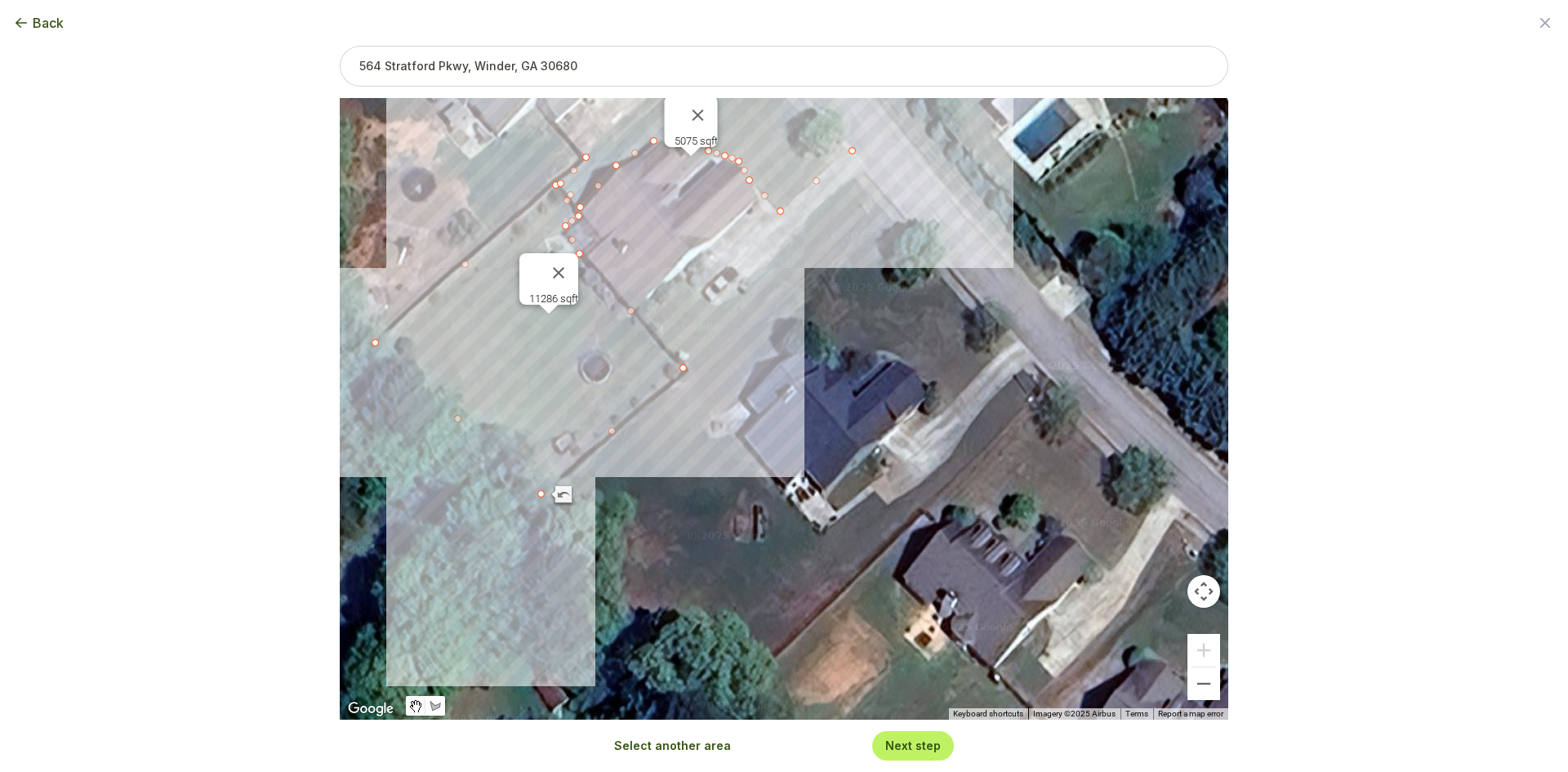
drag, startPoint x: 626, startPoint y: 285, endPoint x: 633, endPoint y: 562, distance: 277.1
click at [633, 562] on div "5075 sqft 11286 sqft" at bounding box center [784, 409] width 889 height 622
click at [640, 745] on button "Select another area" at bounding box center [673, 746] width 117 height 17
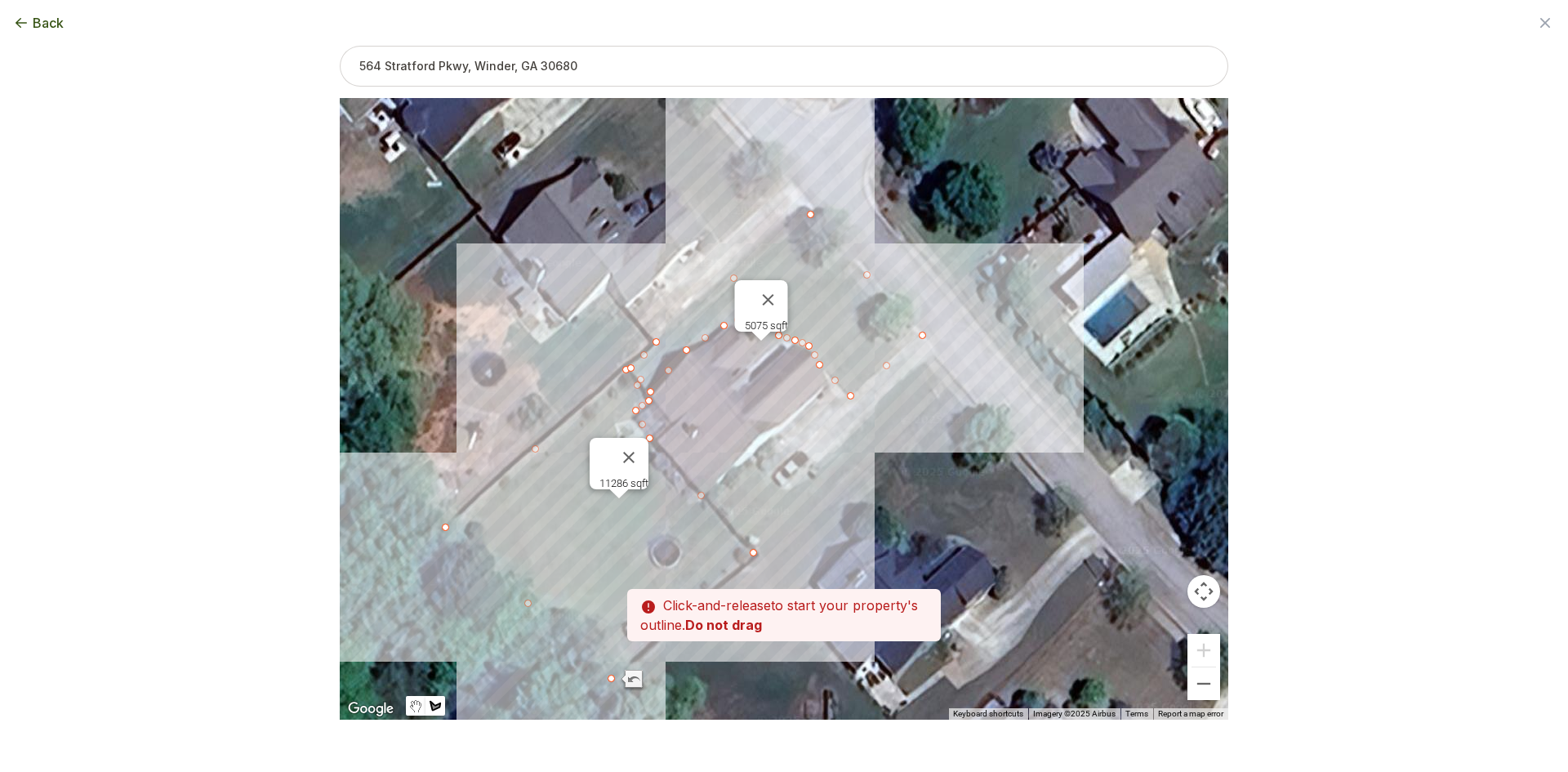
drag, startPoint x: 714, startPoint y: 544, endPoint x: 758, endPoint y: 672, distance: 135.4
click at [758, 672] on div at bounding box center [784, 409] width 889 height 622
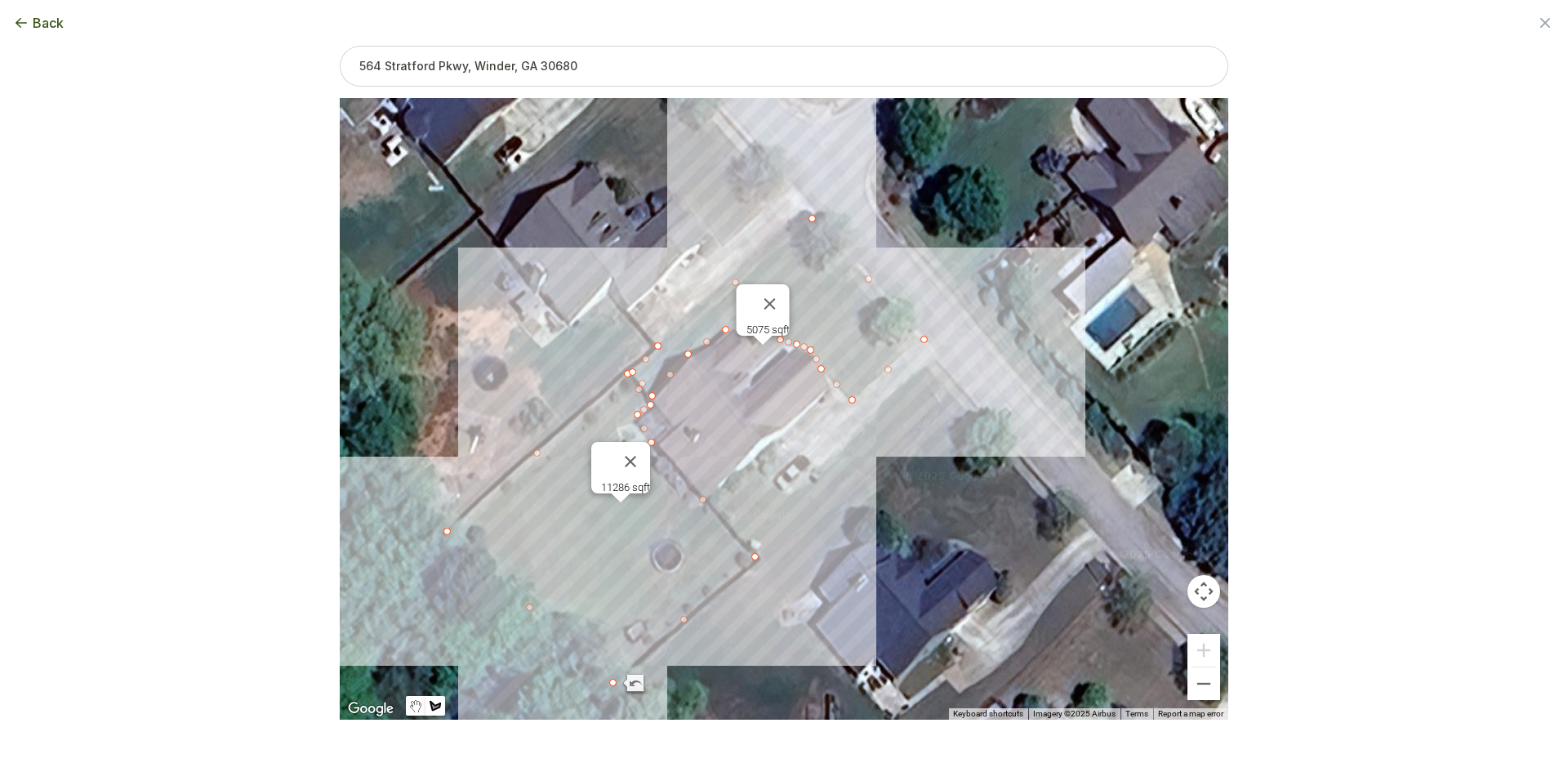
click at [754, 468] on div at bounding box center [784, 409] width 889 height 622
click at [712, 502] on div at bounding box center [784, 409] width 889 height 622
click at [758, 555] on div at bounding box center [784, 409] width 889 height 622
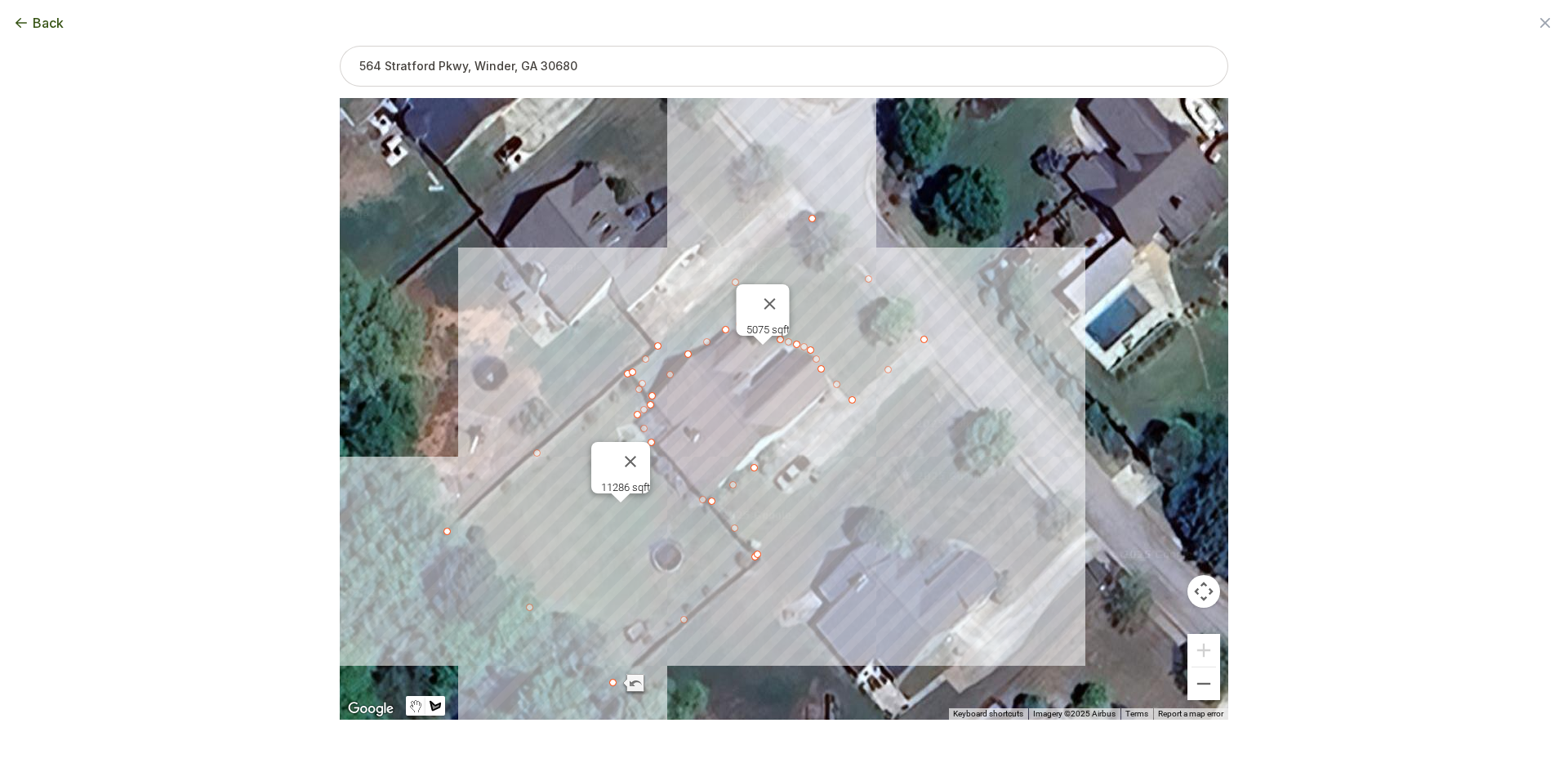
click at [952, 393] on div at bounding box center [784, 409] width 889 height 622
click at [931, 367] on div at bounding box center [784, 409] width 889 height 622
click at [921, 370] on div at bounding box center [784, 409] width 889 height 622
click at [864, 419] on div at bounding box center [784, 409] width 889 height 622
click at [815, 475] on div at bounding box center [784, 409] width 889 height 622
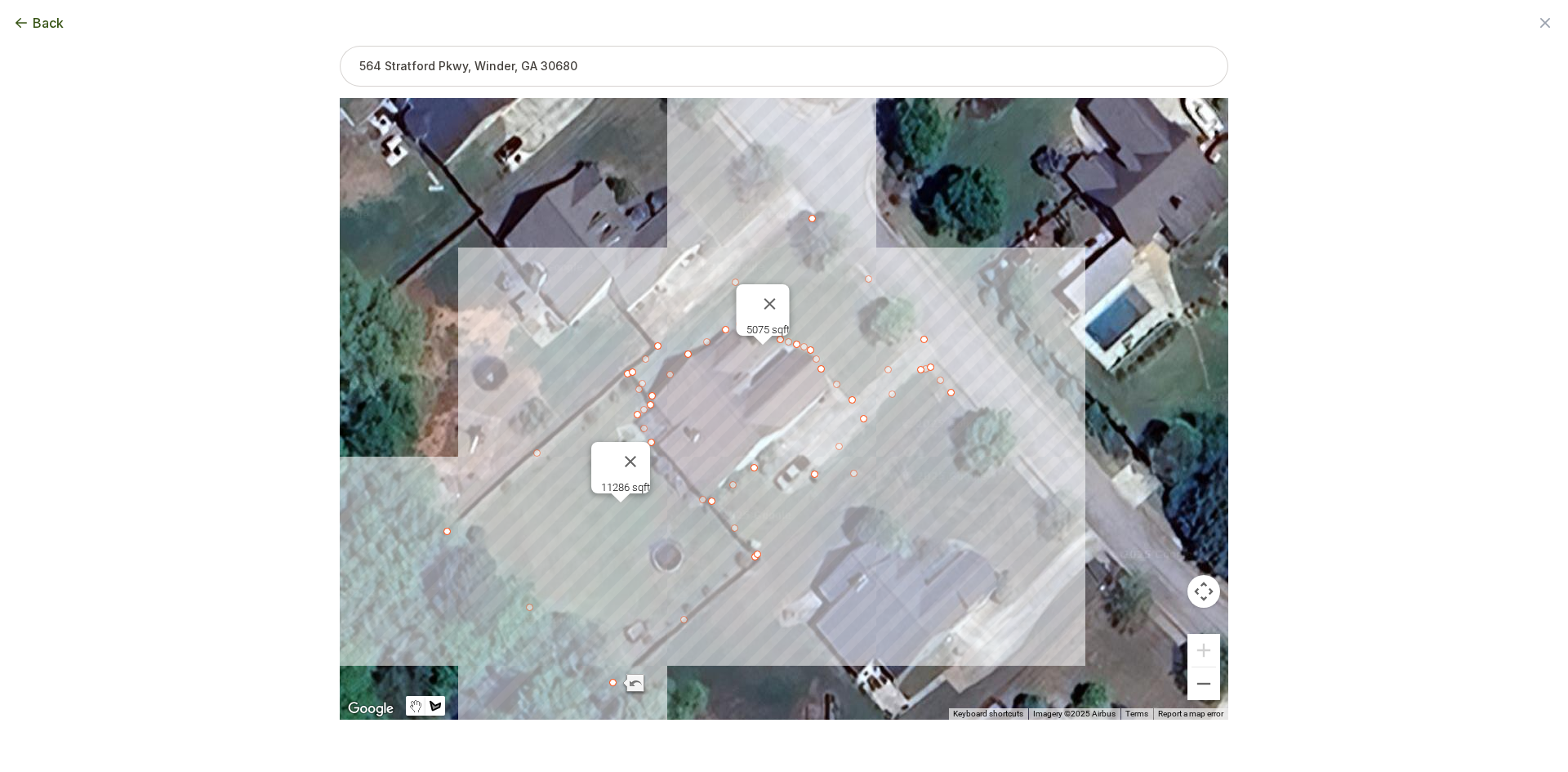
click at [786, 497] on div at bounding box center [784, 409] width 889 height 622
click at [751, 466] on div at bounding box center [784, 409] width 889 height 622
type input "18879"
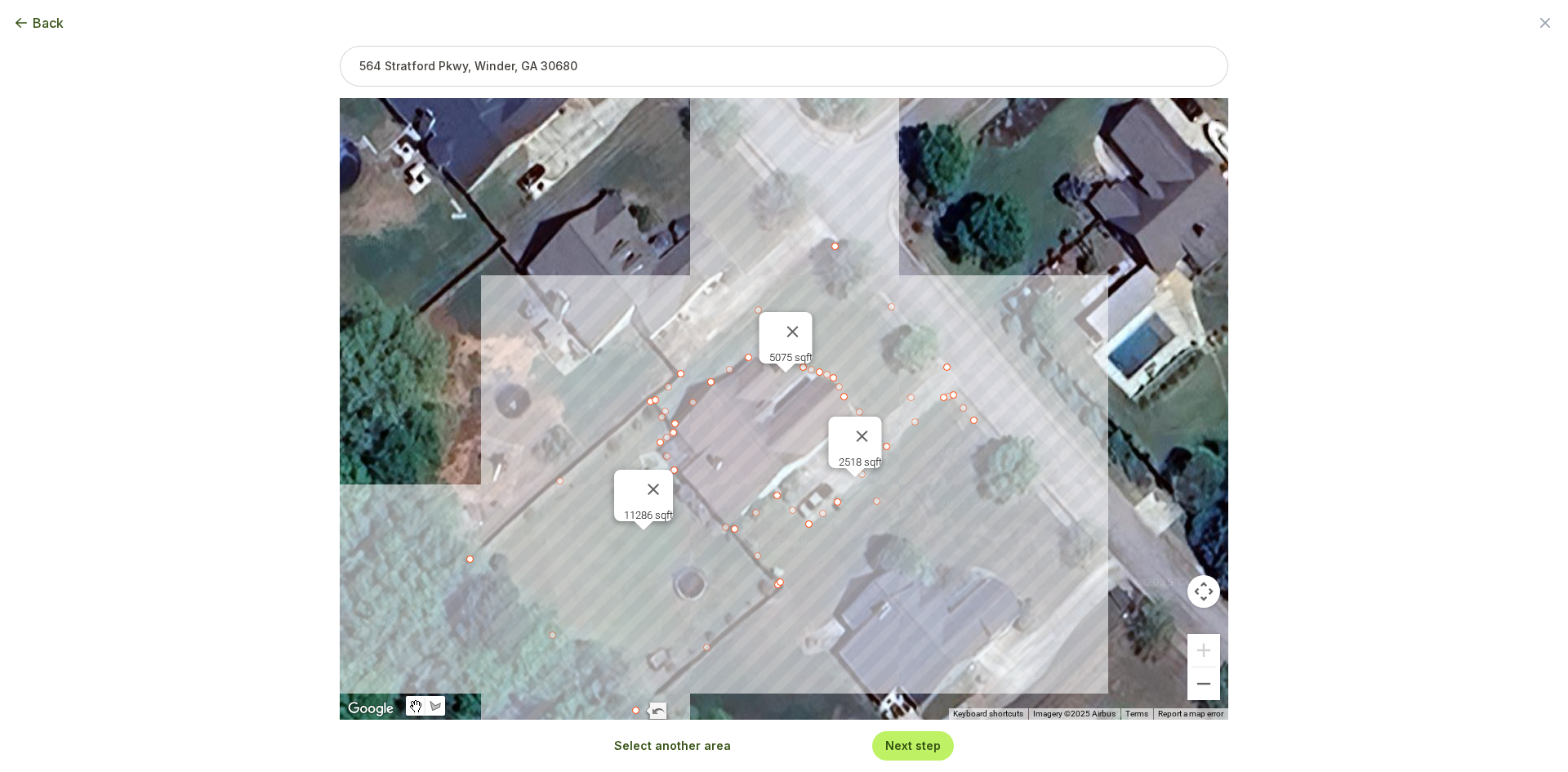
drag, startPoint x: 692, startPoint y: 428, endPoint x: 717, endPoint y: 458, distance: 39.1
click at [717, 458] on div "5075 sqft 11286 sqft 2518 sqft" at bounding box center [784, 409] width 889 height 622
